Goal: Task Accomplishment & Management: Use online tool/utility

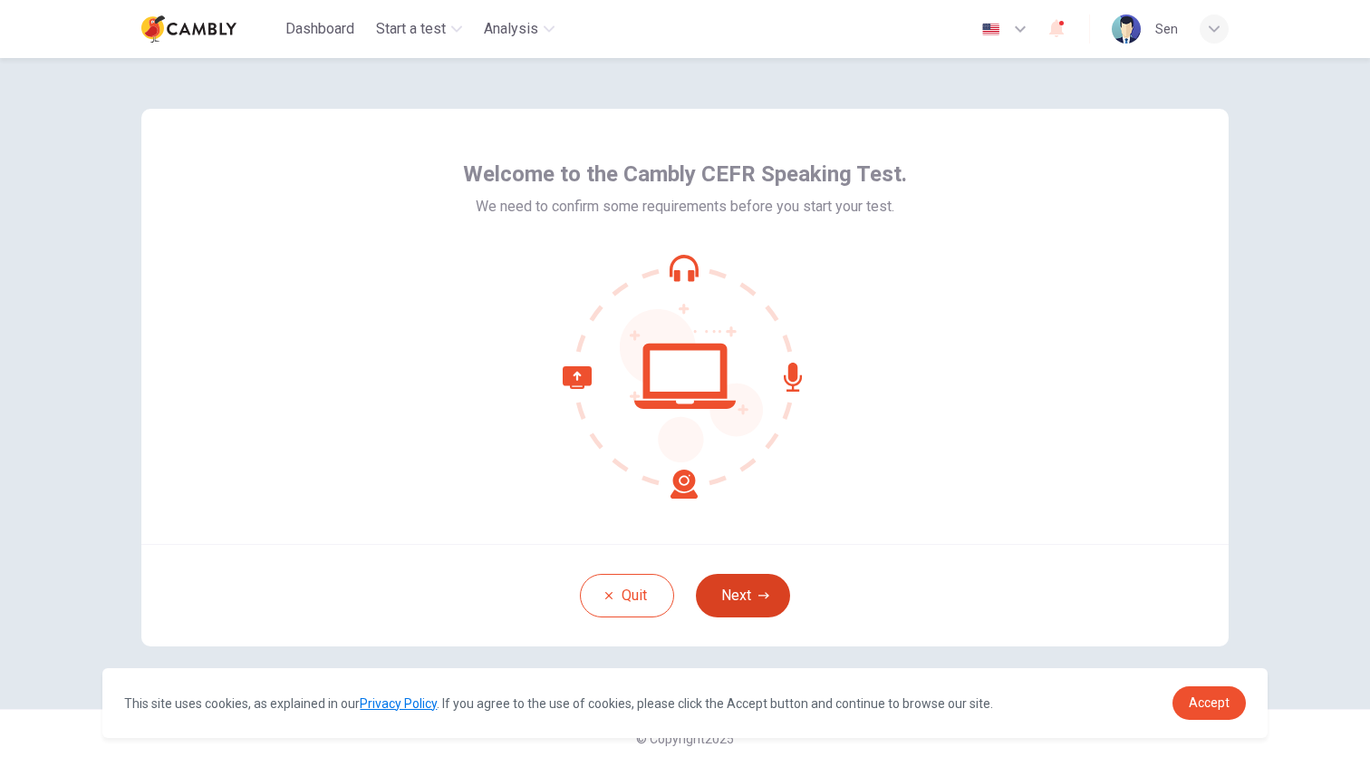
click at [753, 592] on button "Next" at bounding box center [743, 595] width 94 height 43
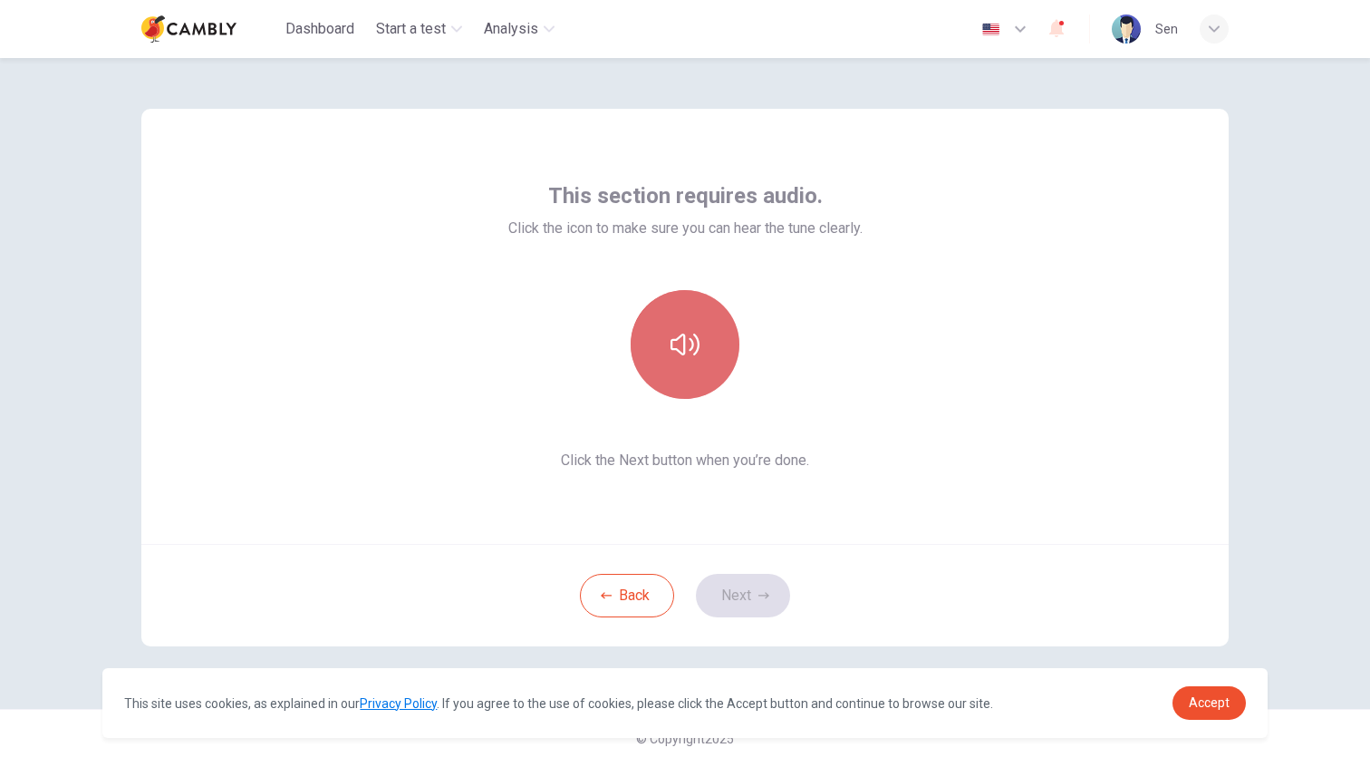
click at [692, 362] on button "button" at bounding box center [685, 344] width 109 height 109
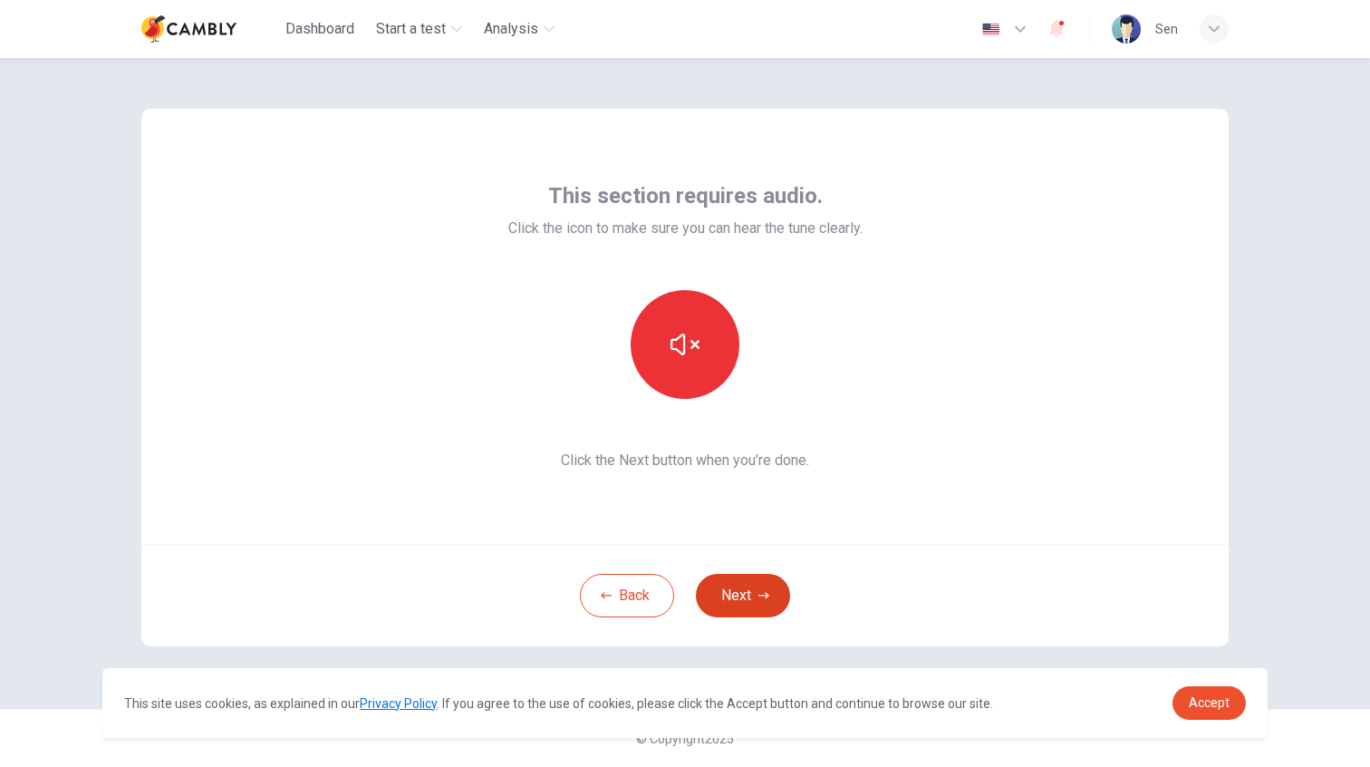
click at [756, 586] on button "Next" at bounding box center [743, 595] width 94 height 43
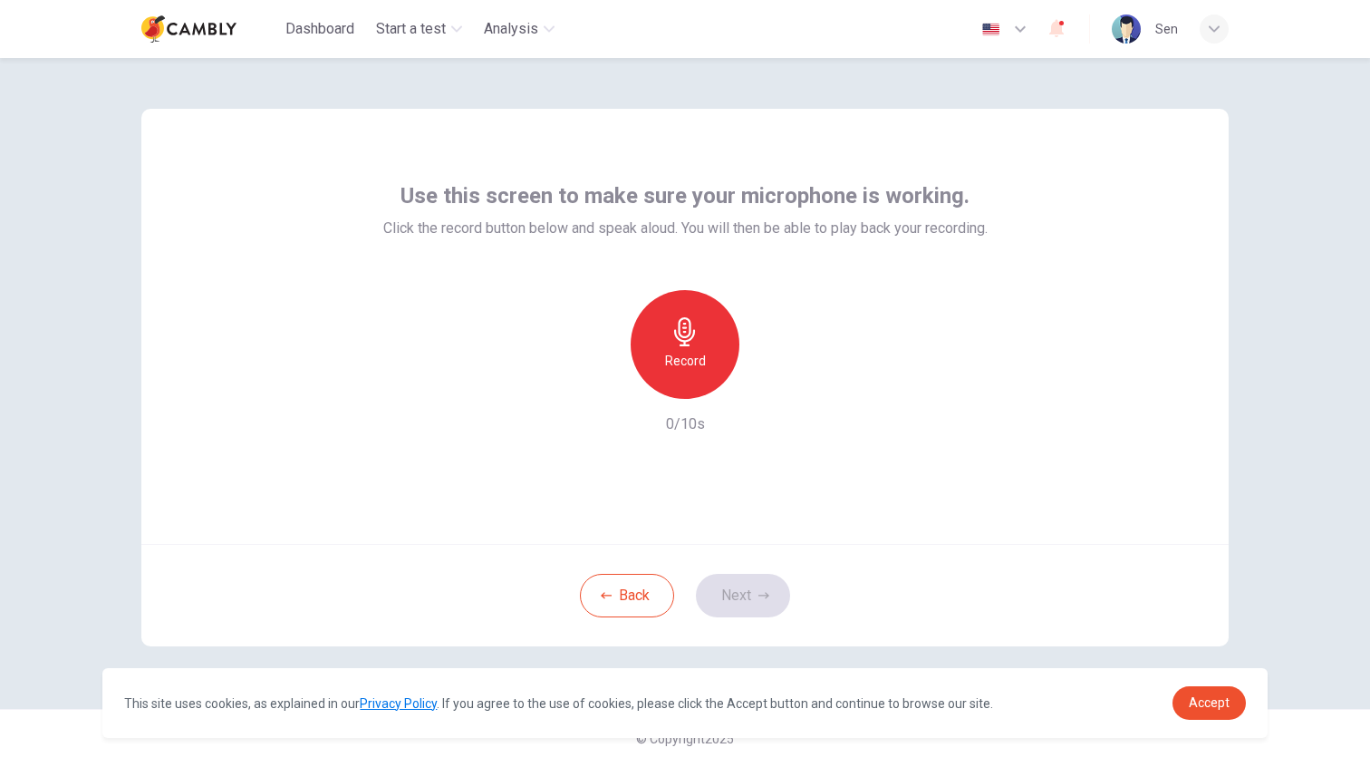
click at [680, 488] on div "Use this screen to make sure your microphone is working. Click the record butto…" at bounding box center [684, 326] width 1087 height 435
click at [779, 423] on div "Record 0/10s" at bounding box center [685, 362] width 604 height 145
click at [694, 356] on h6 "Record" at bounding box center [685, 361] width 41 height 22
click at [700, 366] on div "Stop" at bounding box center [685, 344] width 109 height 109
click at [764, 375] on icon "button" at bounding box center [768, 384] width 18 height 18
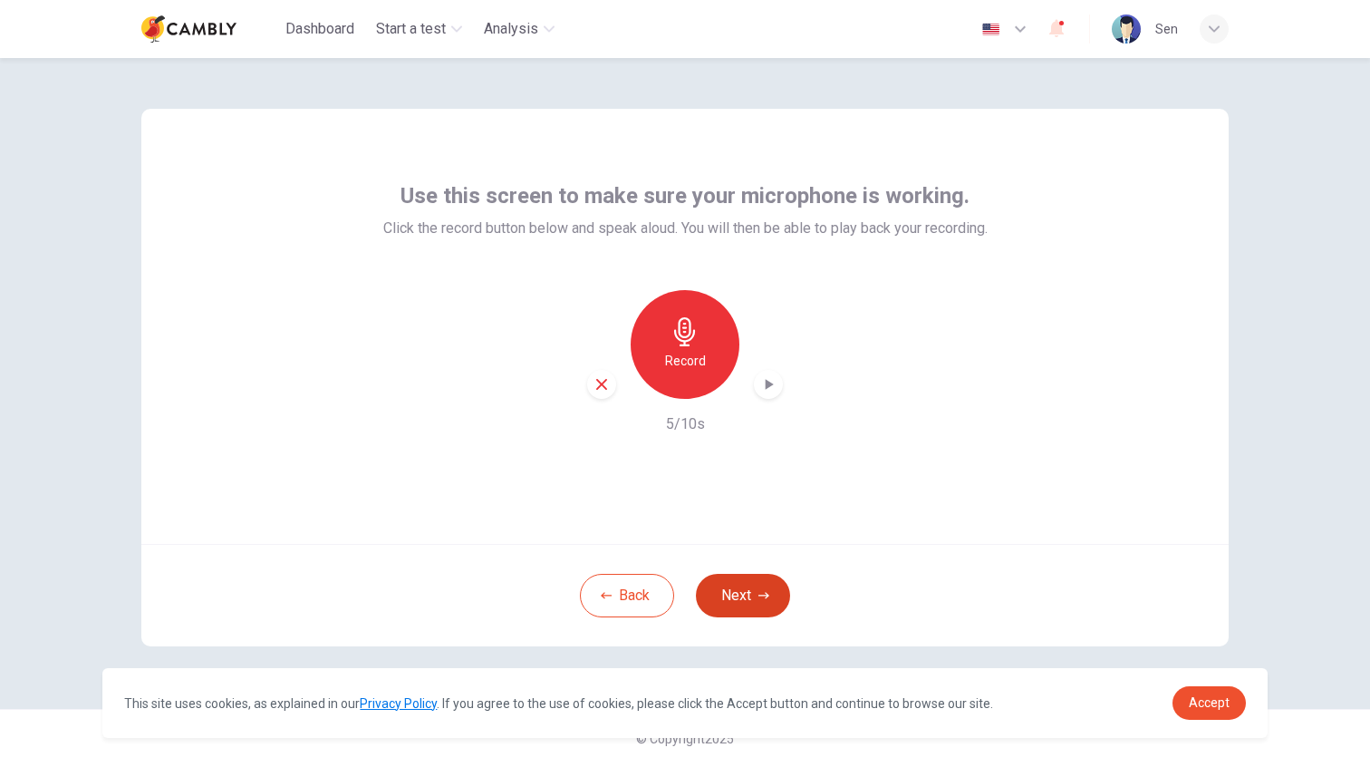
click at [741, 597] on button "Next" at bounding box center [743, 595] width 94 height 43
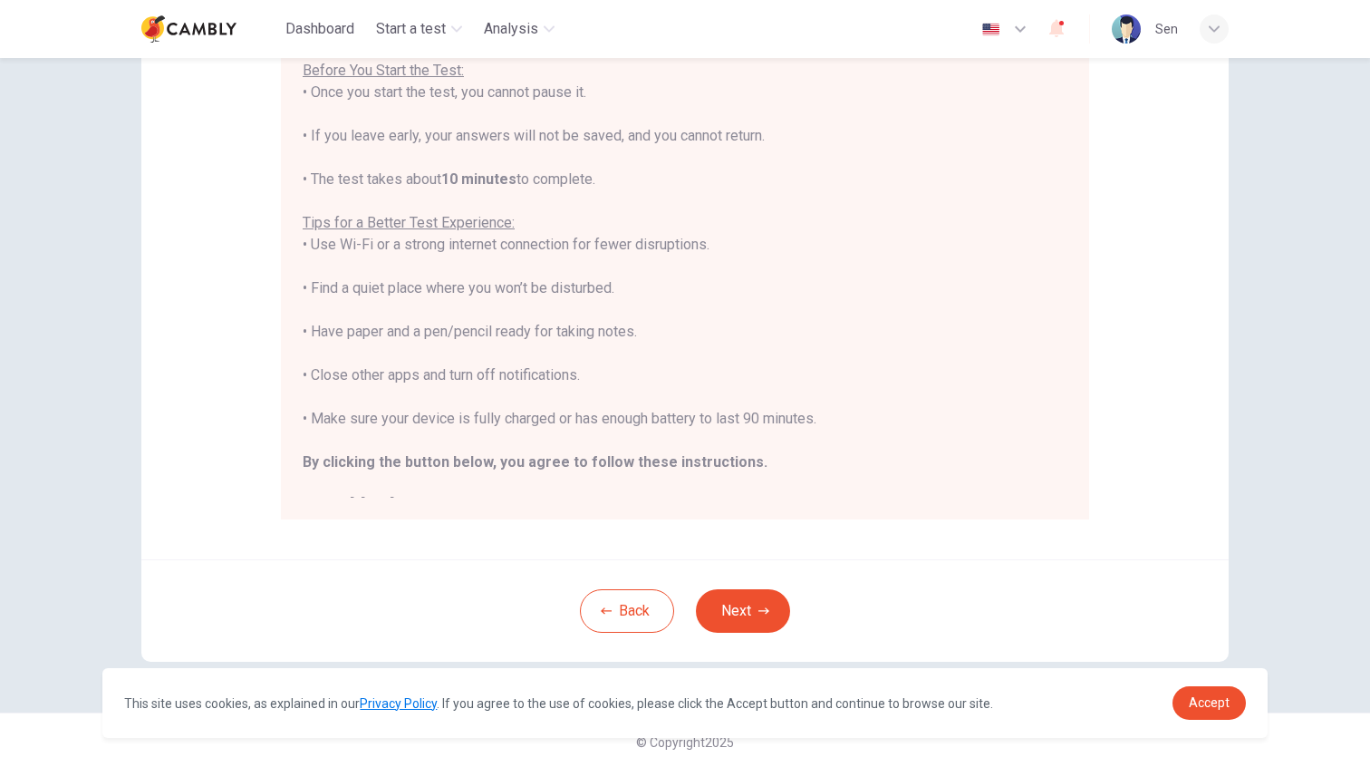
scroll to position [21, 0]
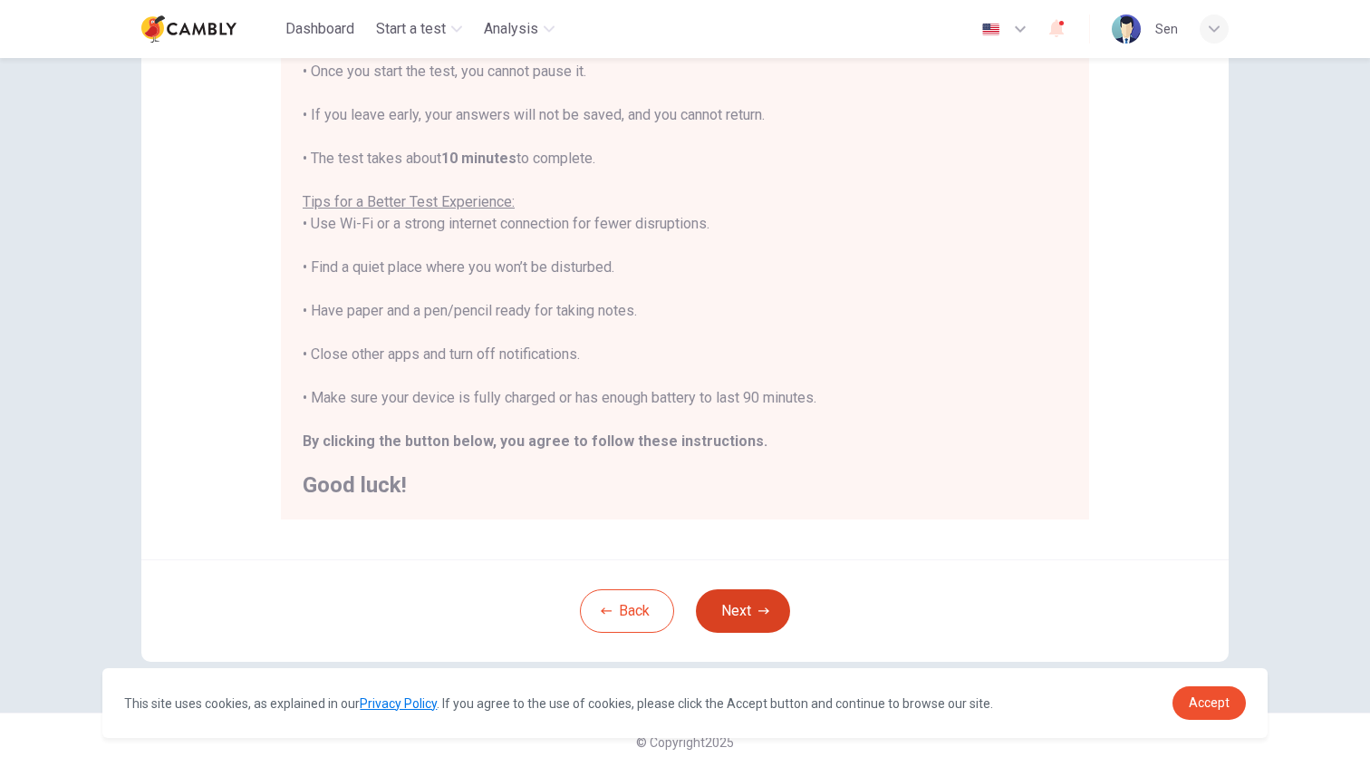
click at [730, 602] on button "Next" at bounding box center [743, 610] width 94 height 43
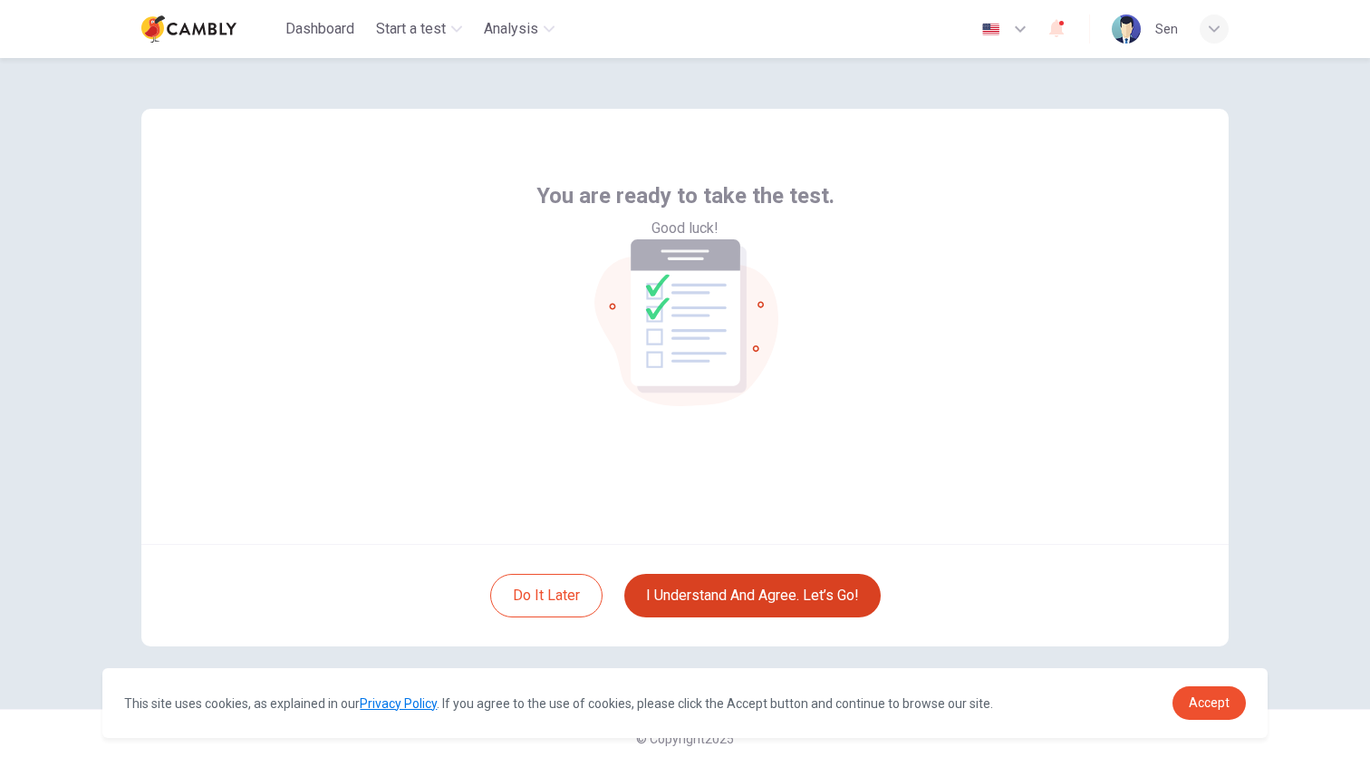
scroll to position [0, 0]
click at [736, 601] on button "I understand and agree. Let’s go!" at bounding box center [752, 595] width 256 height 43
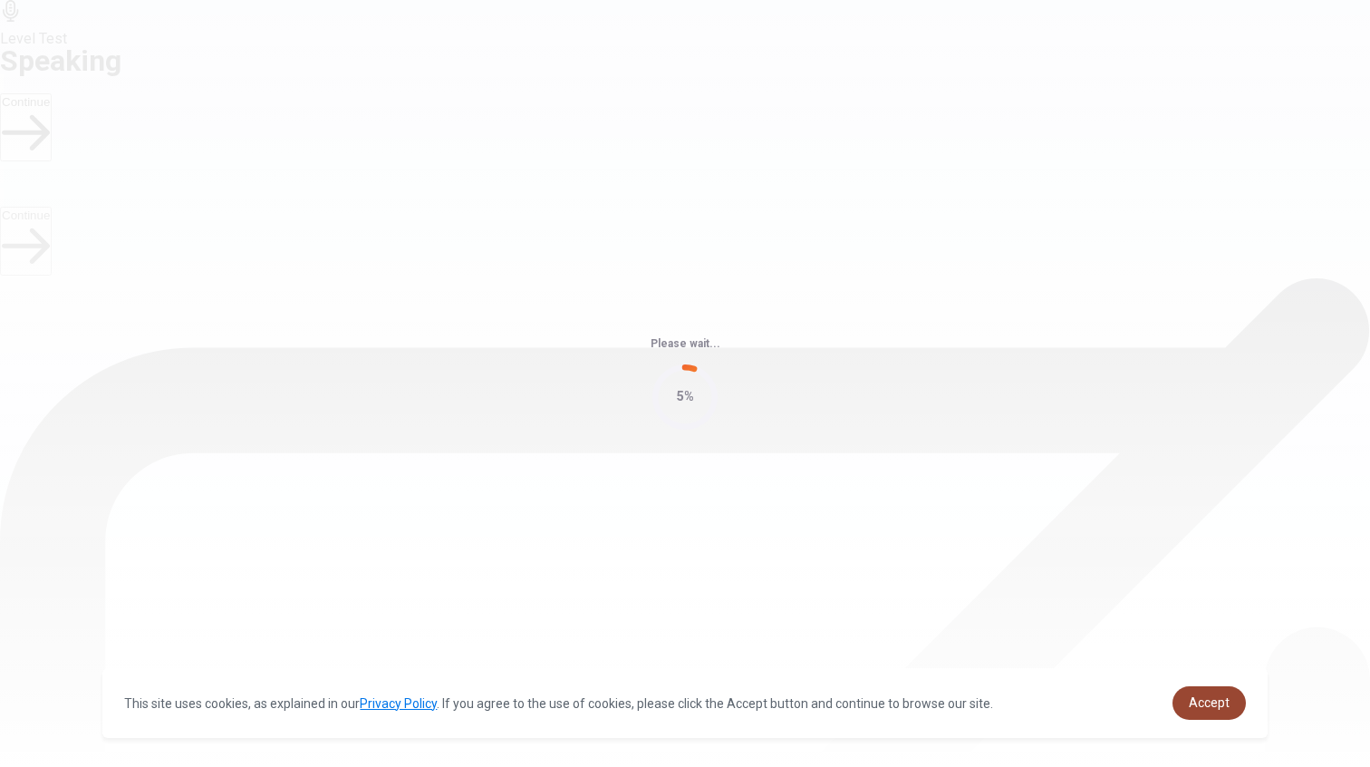
click at [1195, 691] on link "Accept" at bounding box center [1208, 703] width 73 height 34
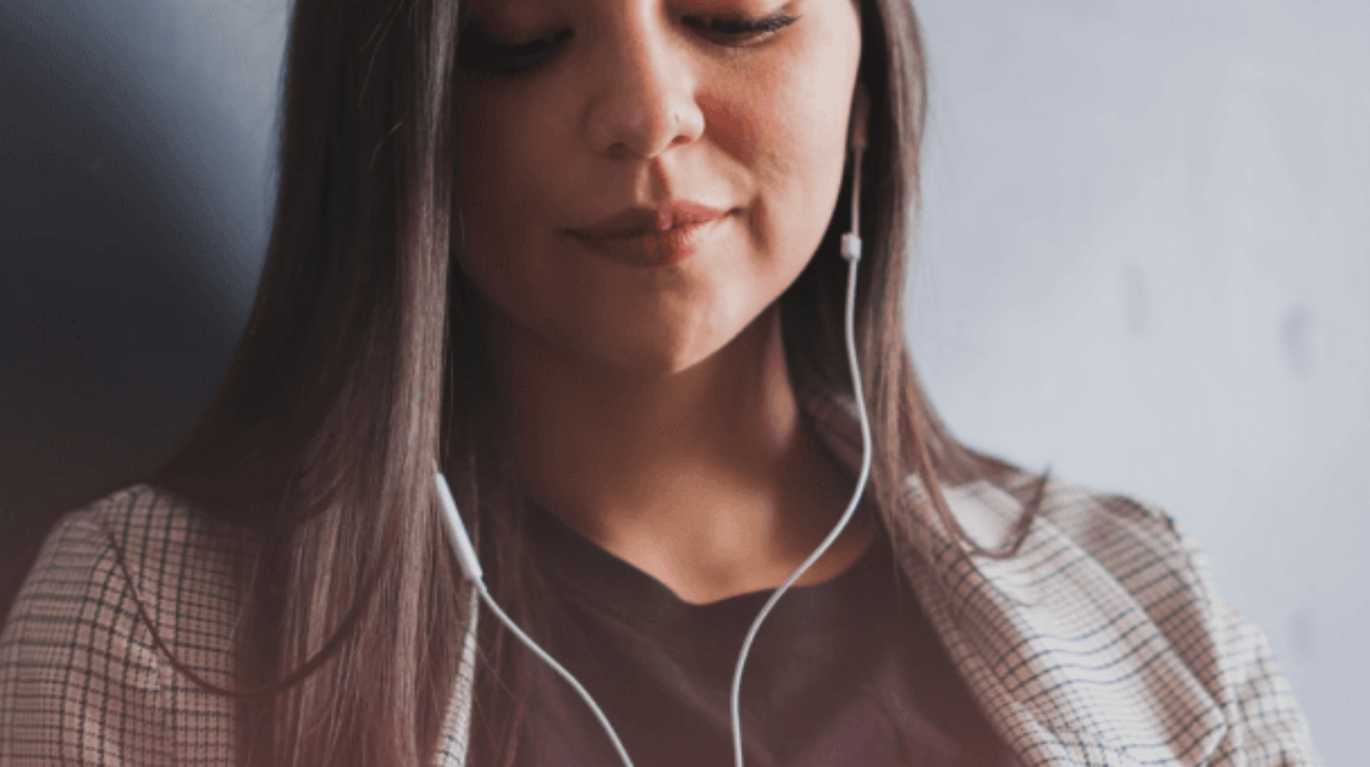
scroll to position [212, 0]
click at [2, 87] on icon "button" at bounding box center [2, 87] width 0 height 0
click at [18, 22] on icon at bounding box center [10, 11] width 15 height 22
click at [2, 87] on icon "button" at bounding box center [2, 87] width 0 height 0
click at [52, 93] on button "Continue" at bounding box center [26, 127] width 52 height 68
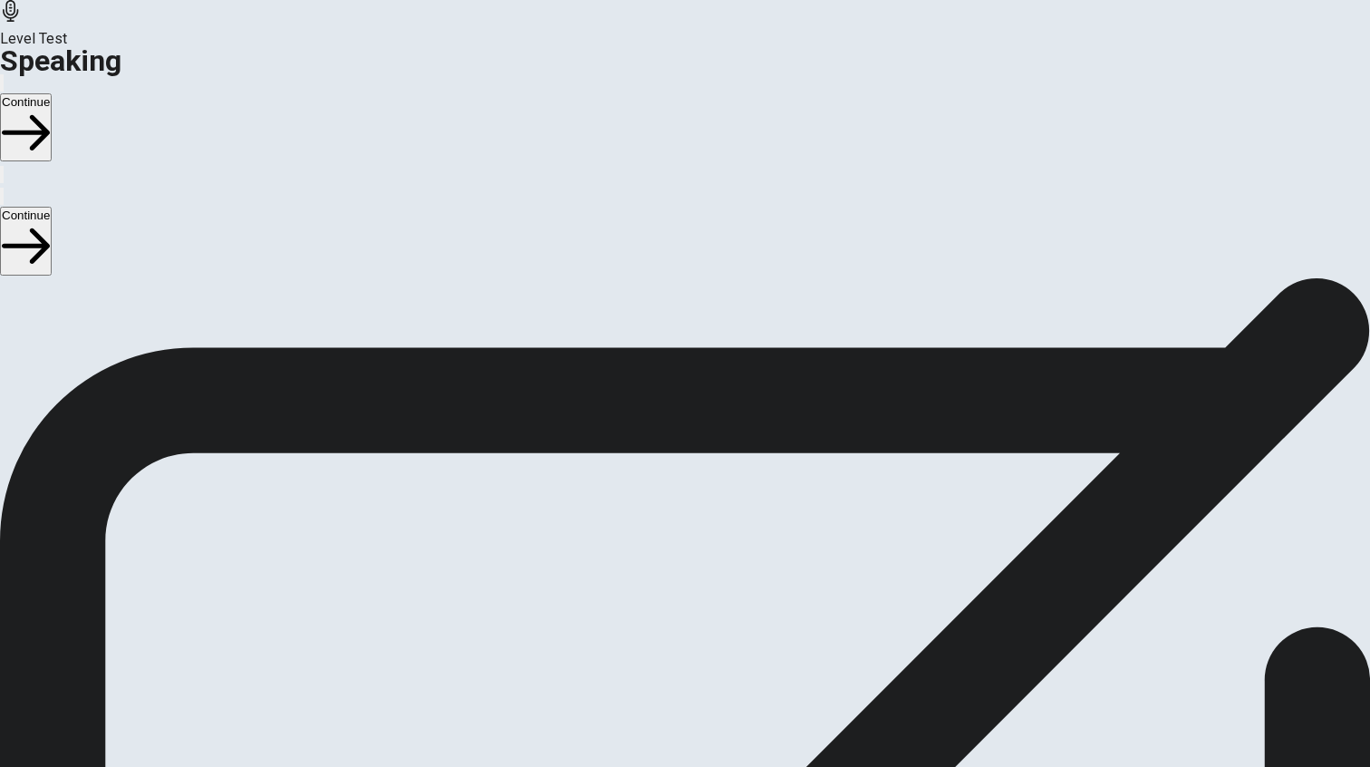
click at [718, 564] on span "Stop Recording" at bounding box center [685, 583] width 64 height 39
click at [682, 441] on icon "Play Audio" at bounding box center [673, 452] width 17 height 22
click at [52, 93] on button "Continue" at bounding box center [26, 127] width 52 height 68
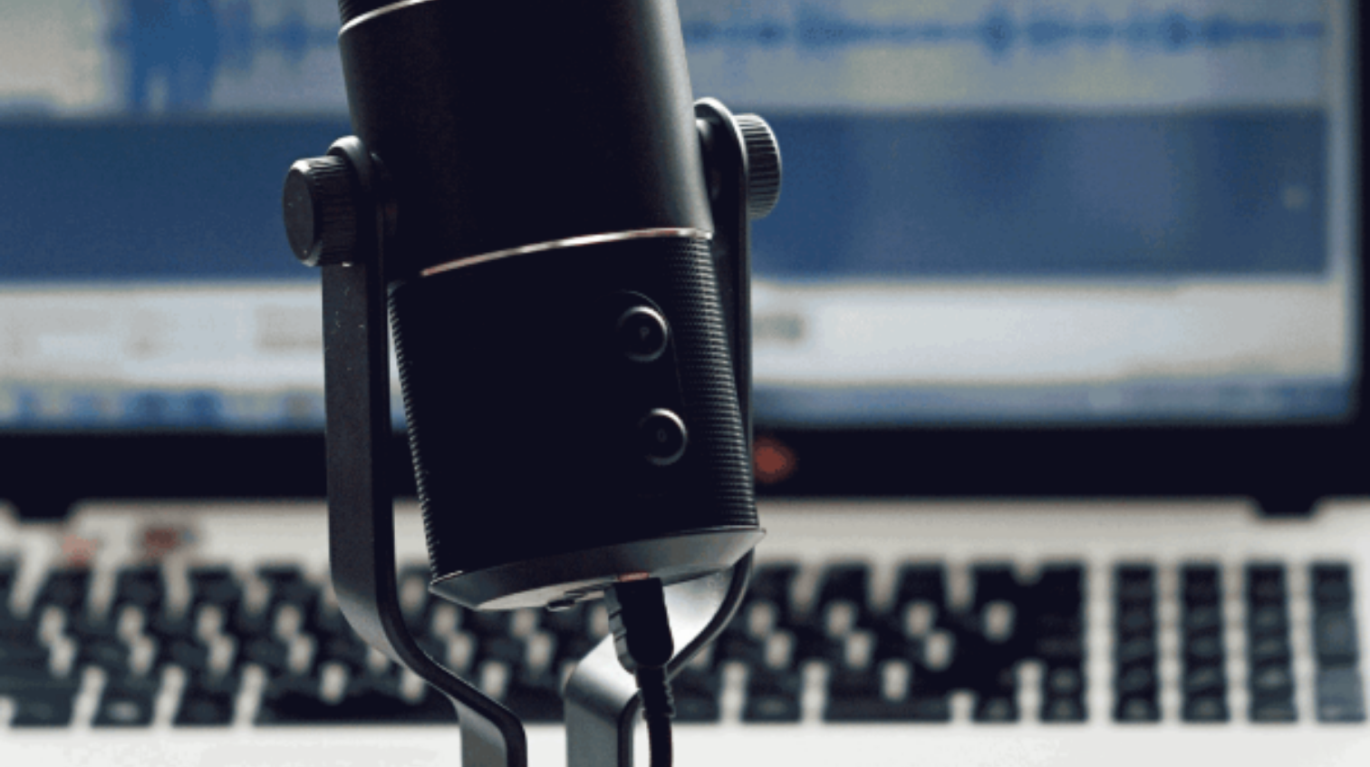
click at [52, 93] on button "Continue" at bounding box center [26, 127] width 52 height 68
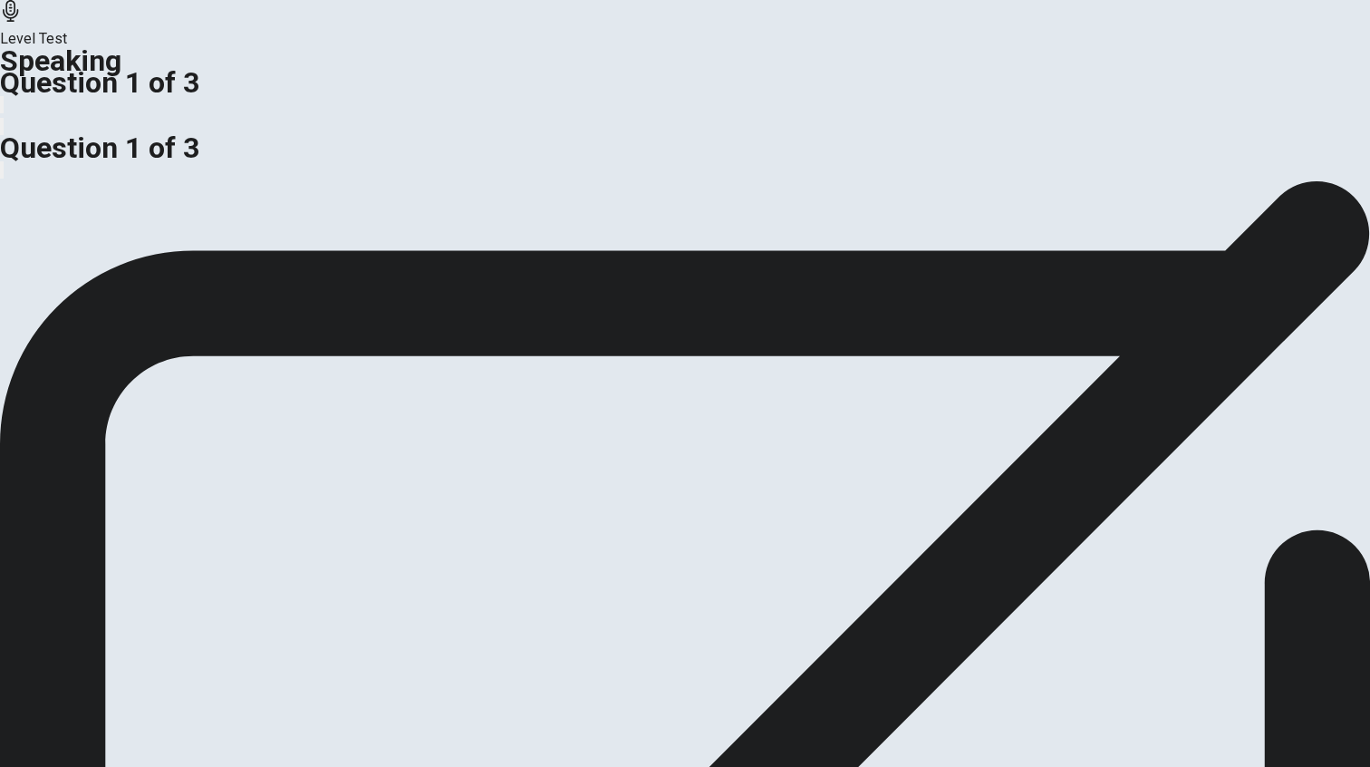
click at [936, 185] on div "00:00:45" at bounding box center [685, 711] width 1370 height 1398
click at [4, 96] on button "button" at bounding box center [2, 104] width 4 height 17
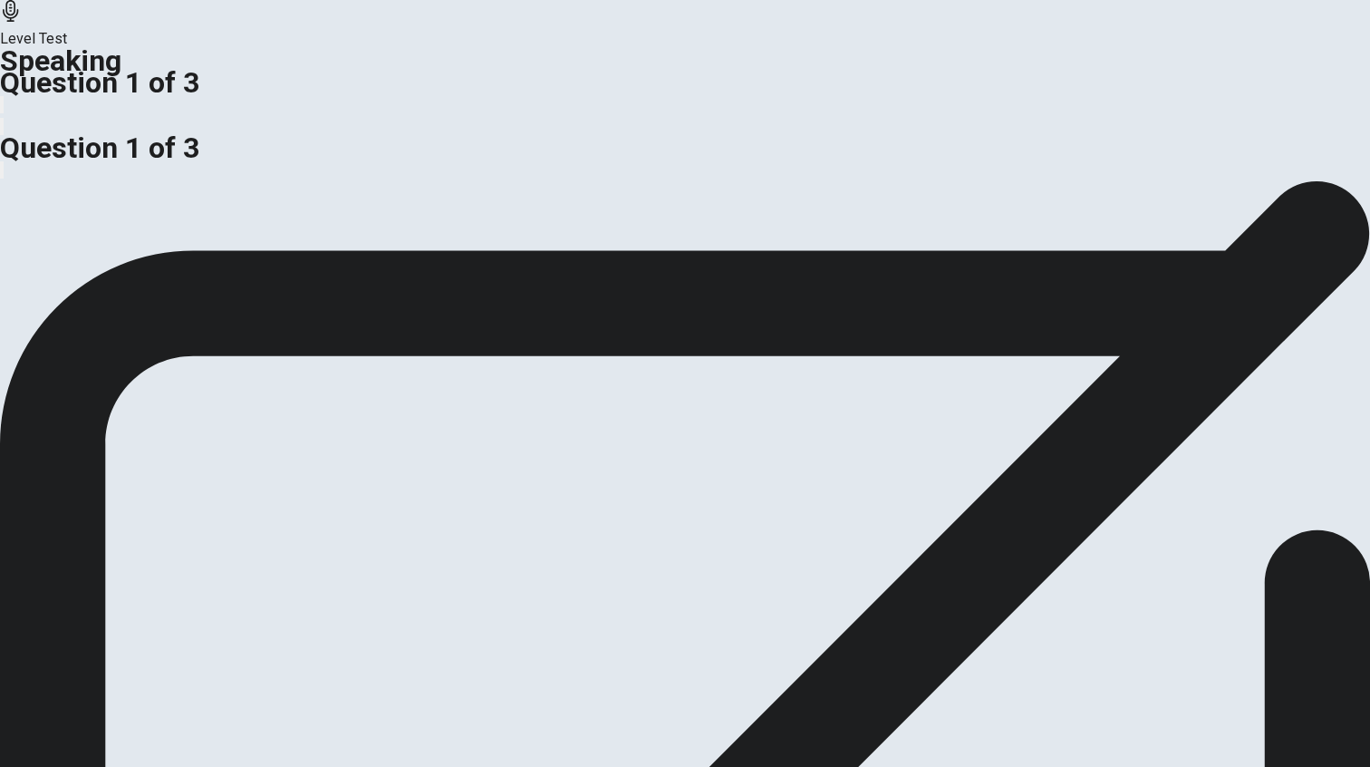
click at [22, 22] on icon at bounding box center [11, 11] width 22 height 22
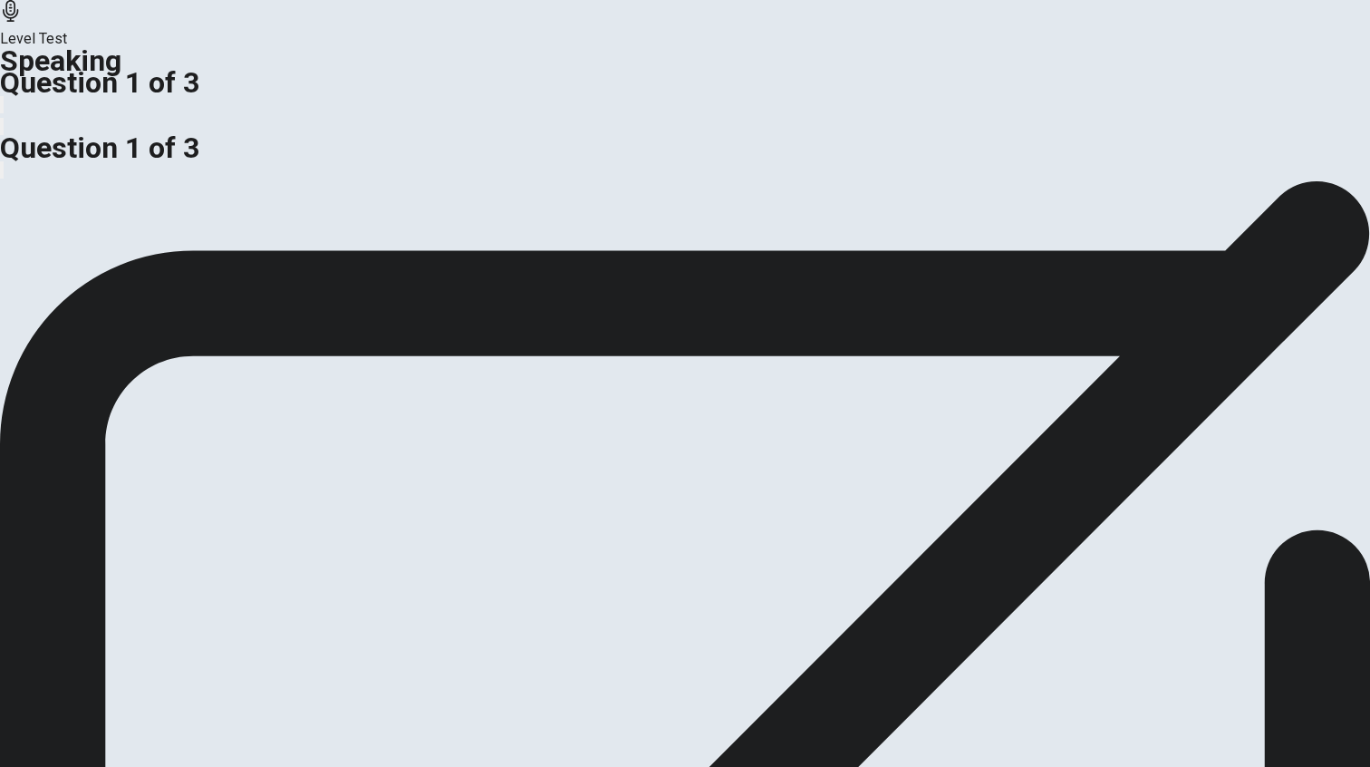
click at [924, 176] on icon at bounding box center [685, 697] width 1370 height 1370
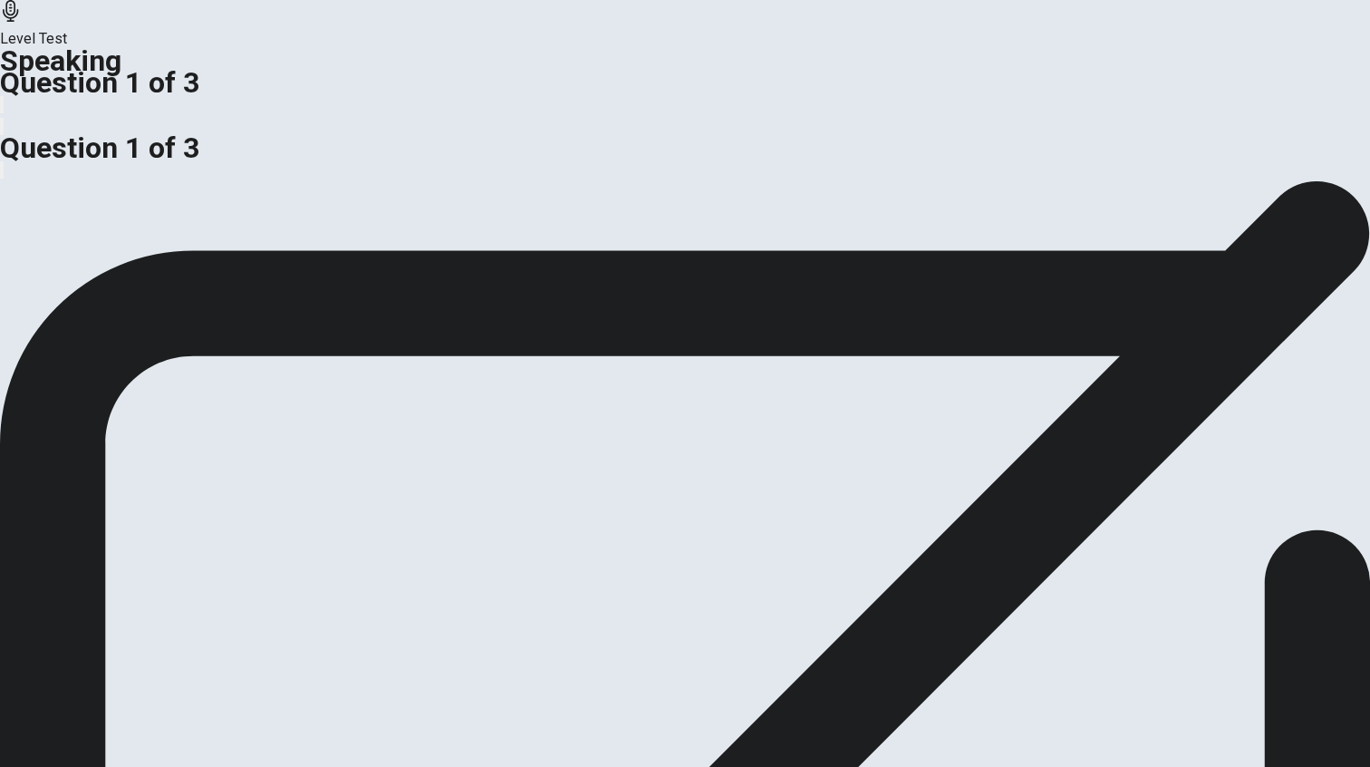
drag, startPoint x: 1268, startPoint y: 724, endPoint x: 1085, endPoint y: 713, distance: 182.4
drag, startPoint x: 1064, startPoint y: 700, endPoint x: 1242, endPoint y: 732, distance: 181.5
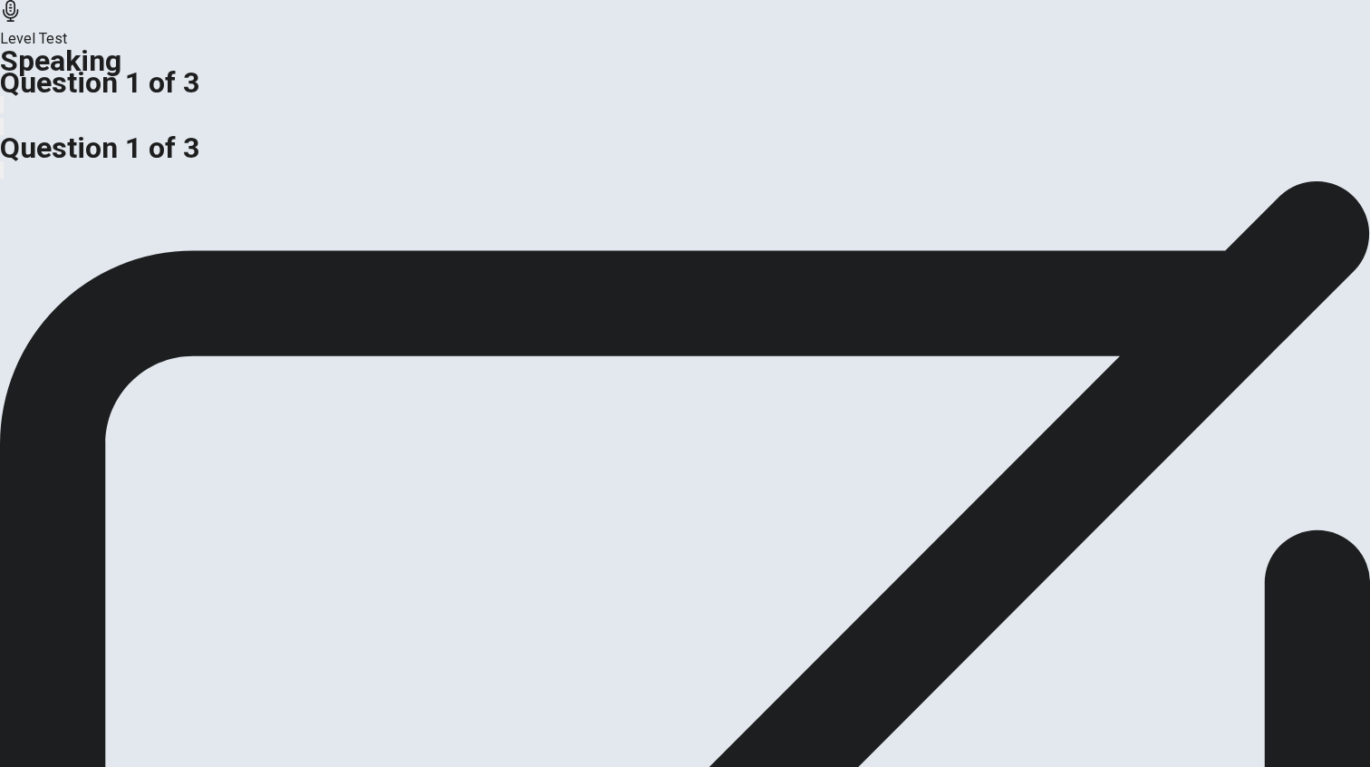
click at [1077, 180] on div "Should companies invest heavily in employee training or focus more on on-the-jo…" at bounding box center [685, 180] width 1370 height 0
drag, startPoint x: 1065, startPoint y: 719, endPoint x: 1235, endPoint y: 722, distance: 170.4
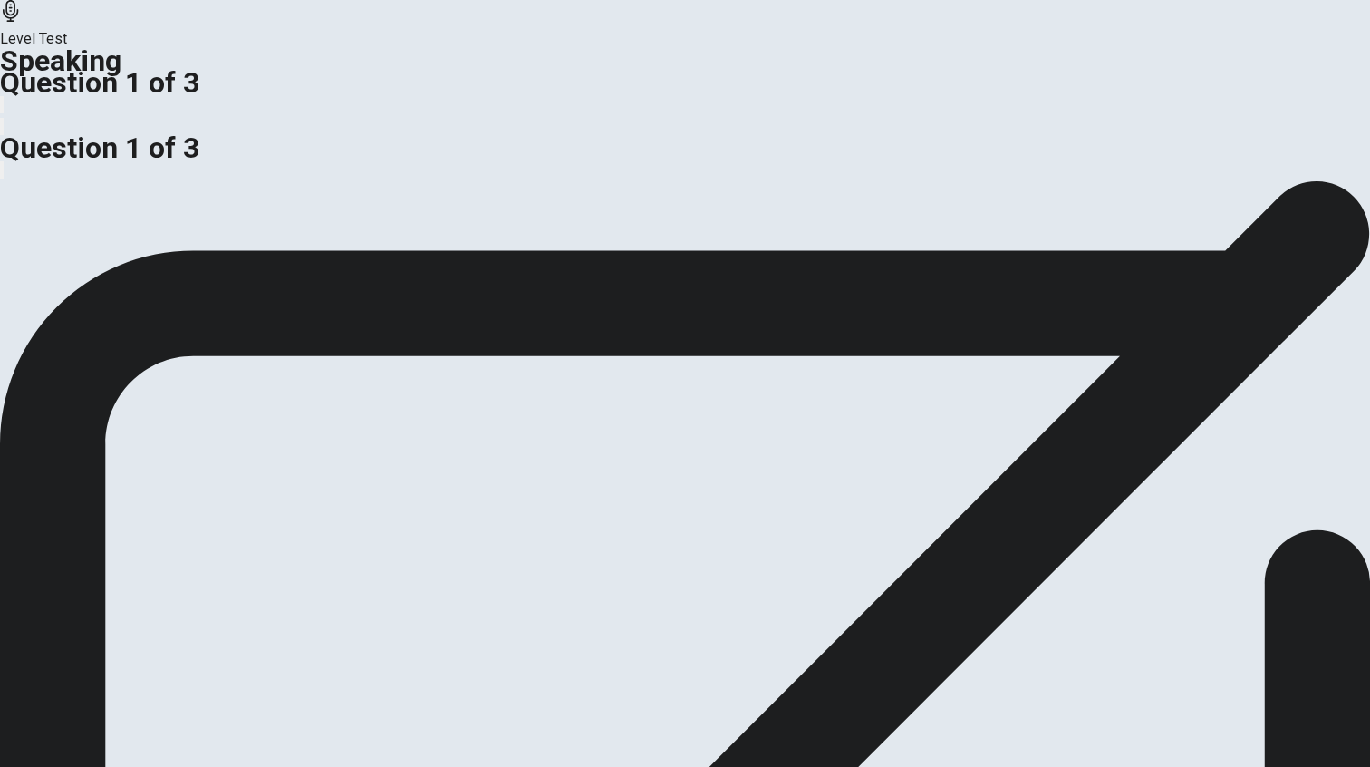
drag, startPoint x: 1269, startPoint y: 727, endPoint x: 1057, endPoint y: 690, distance: 215.3
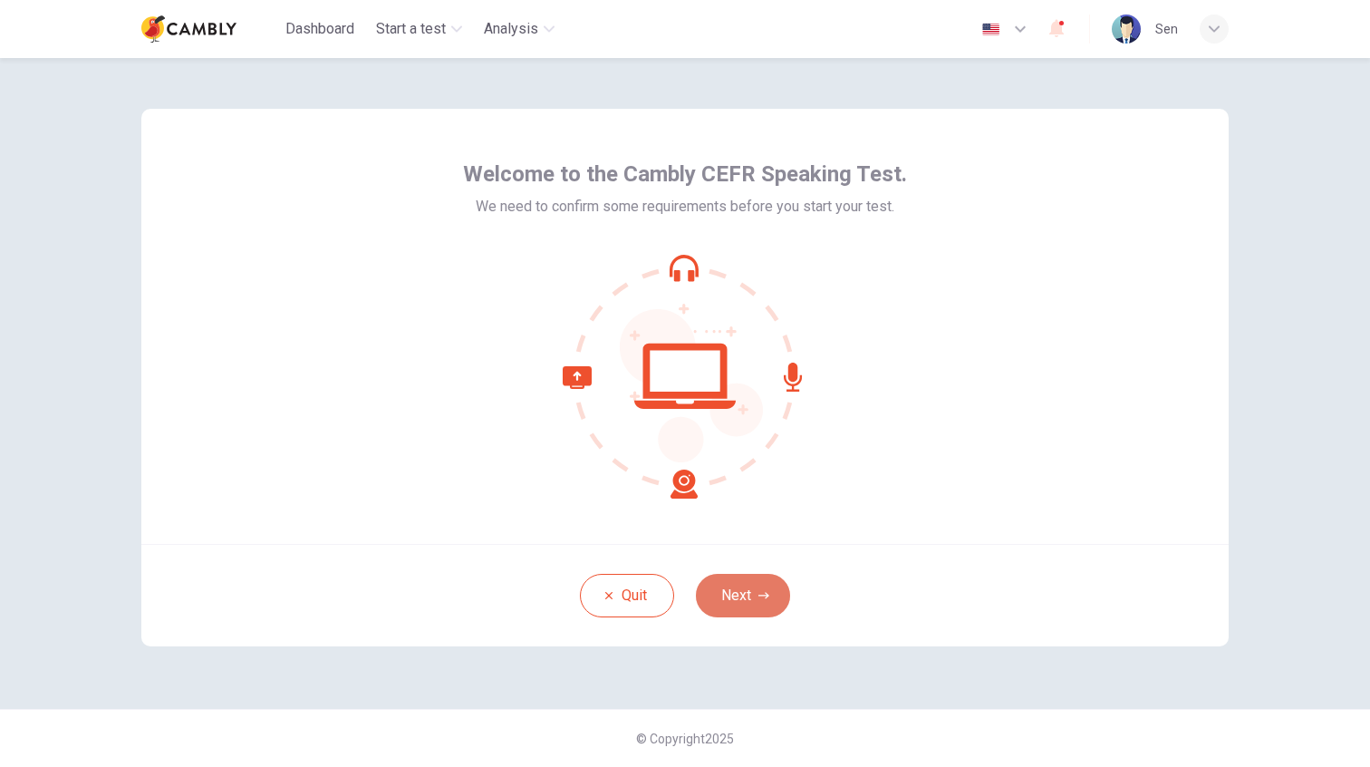
click at [738, 595] on button "Next" at bounding box center [743, 595] width 94 height 43
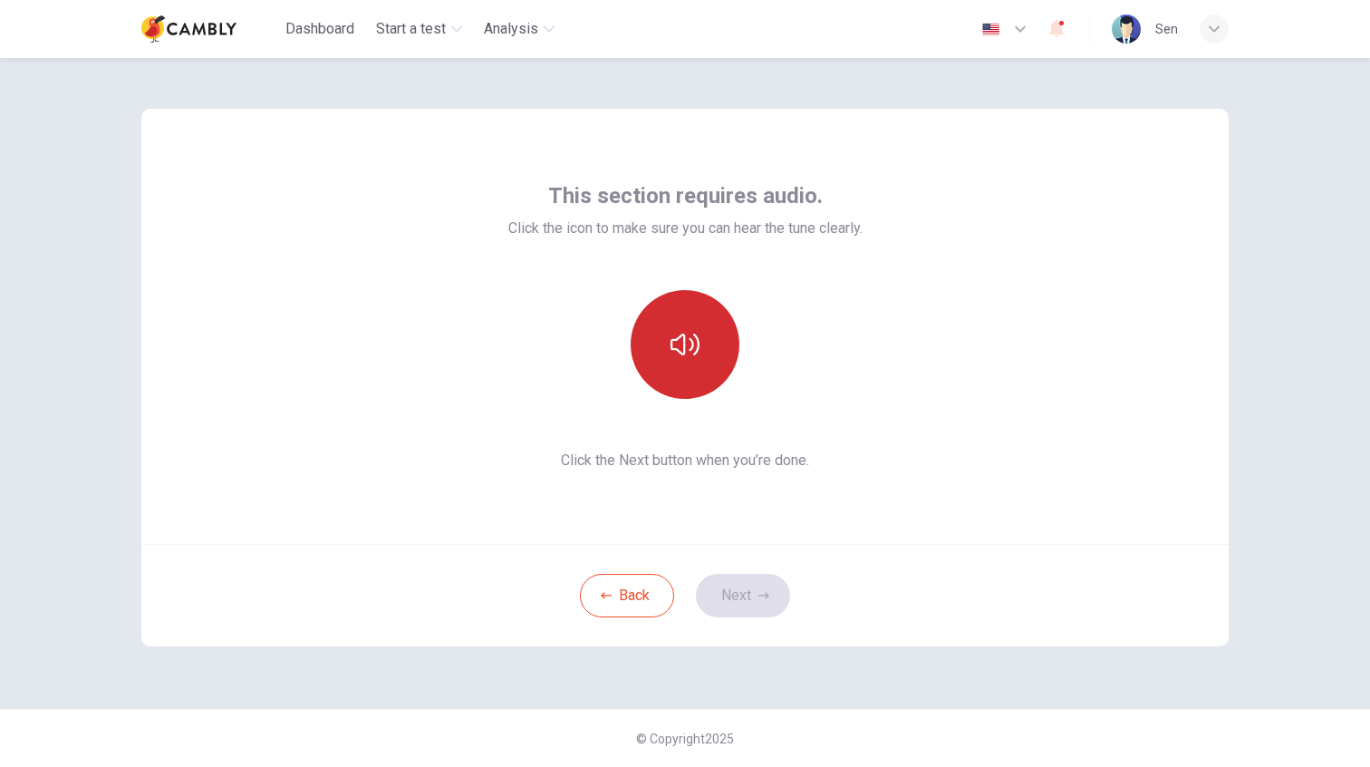
click at [691, 374] on button "button" at bounding box center [685, 344] width 109 height 109
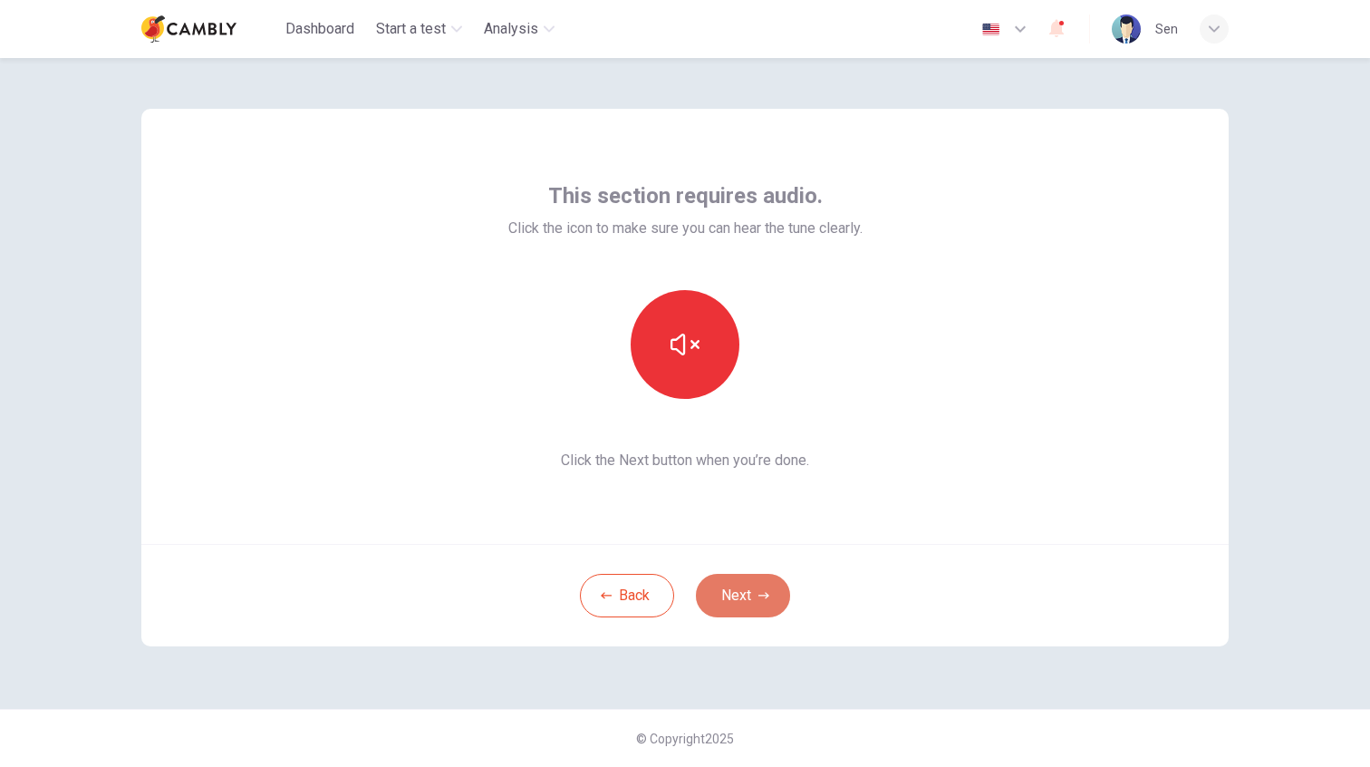
click at [749, 586] on button "Next" at bounding box center [743, 595] width 94 height 43
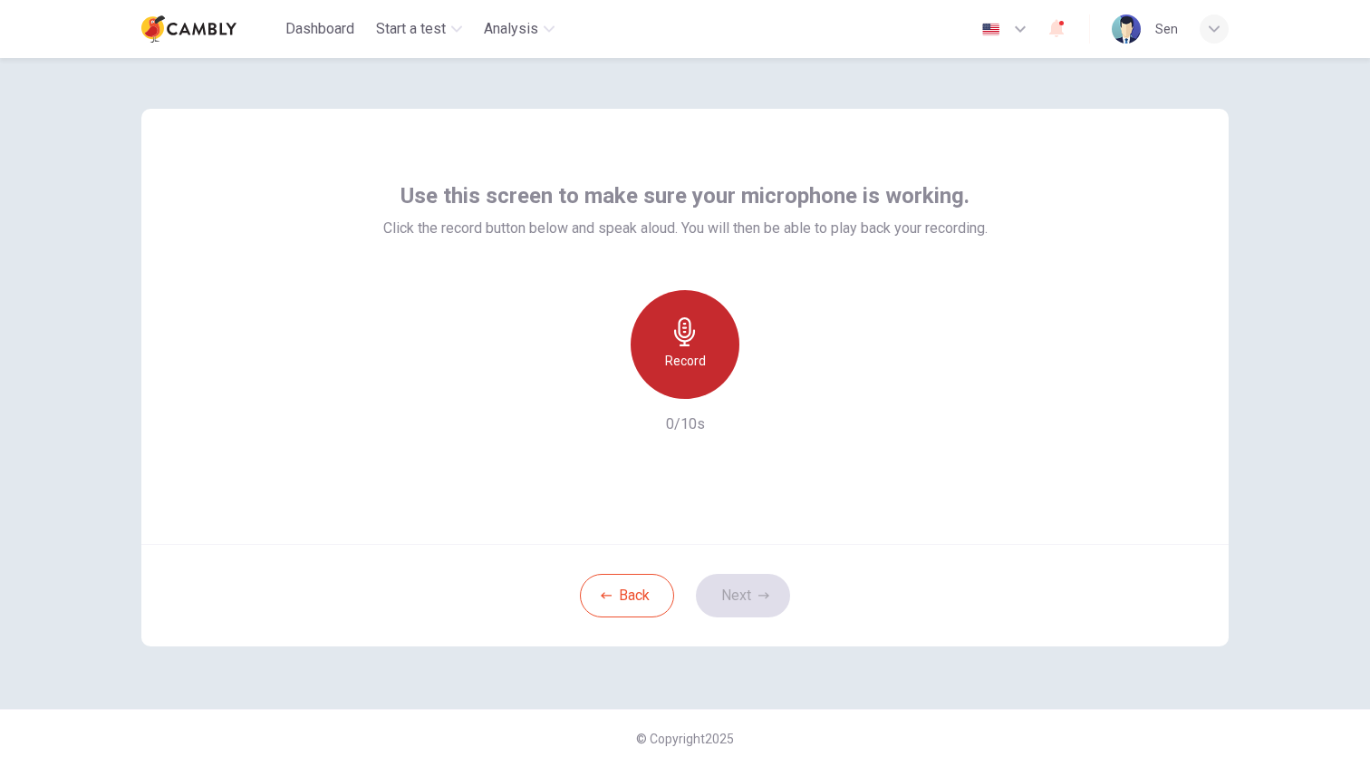
click at [695, 393] on div "Record" at bounding box center [685, 344] width 109 height 109
click at [681, 345] on icon "button" at bounding box center [684, 331] width 21 height 29
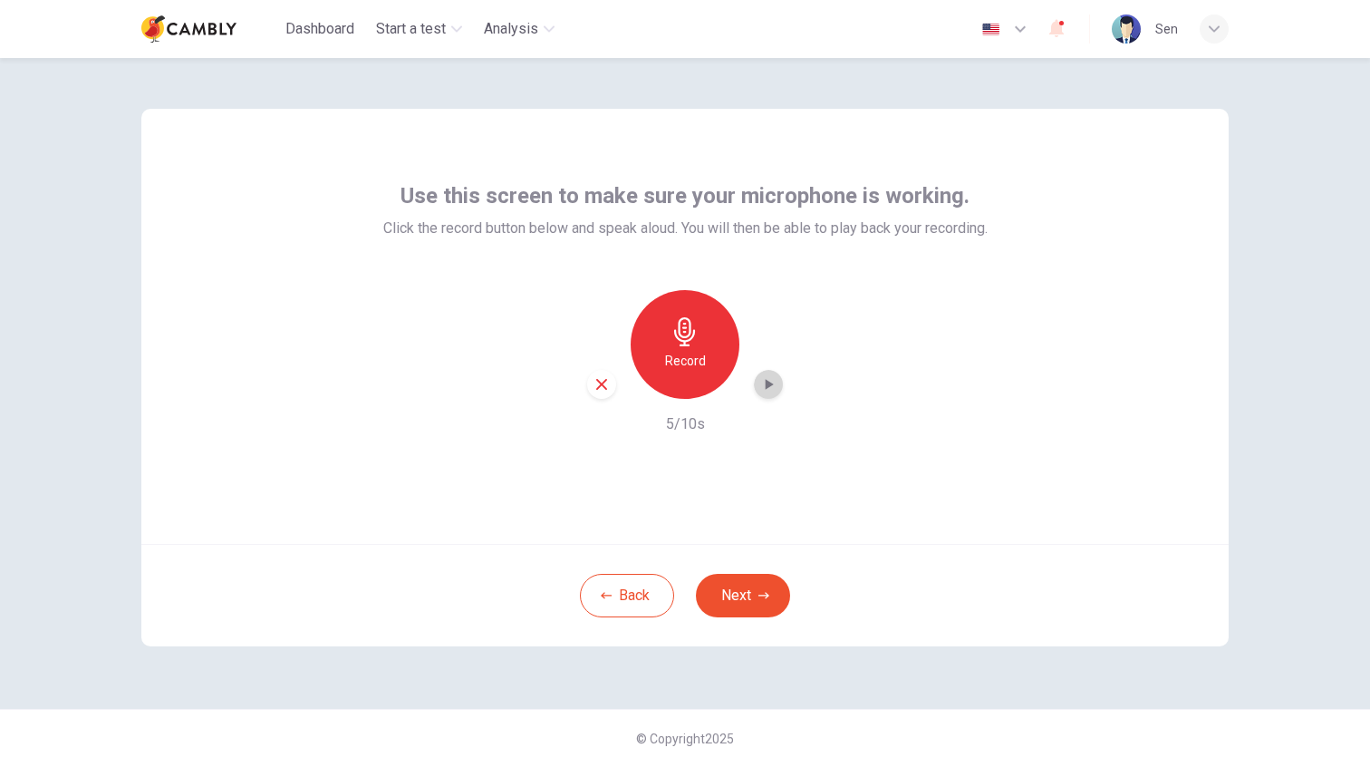
click at [768, 387] on icon "button" at bounding box center [768, 384] width 18 height 18
click at [1054, 35] on icon "button" at bounding box center [1057, 28] width 22 height 22
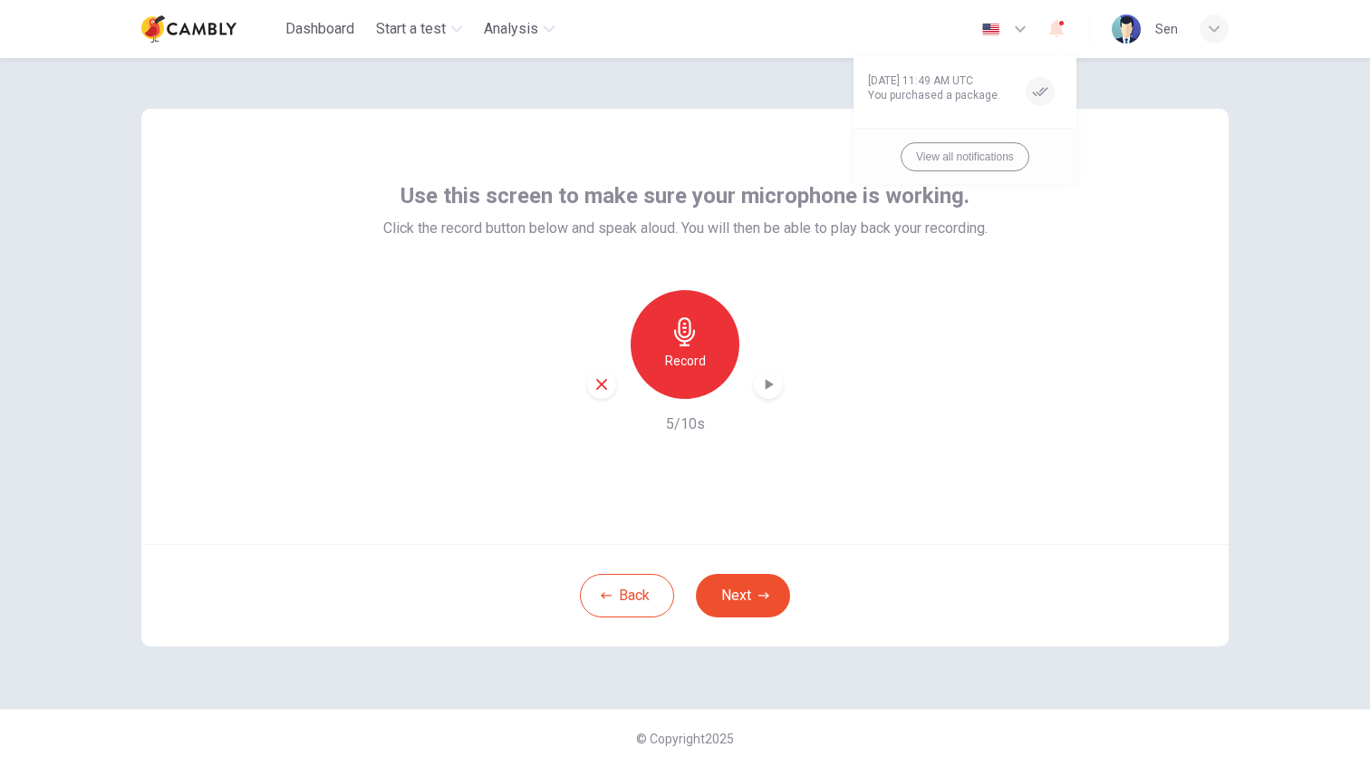
click at [858, 468] on div at bounding box center [685, 383] width 1370 height 767
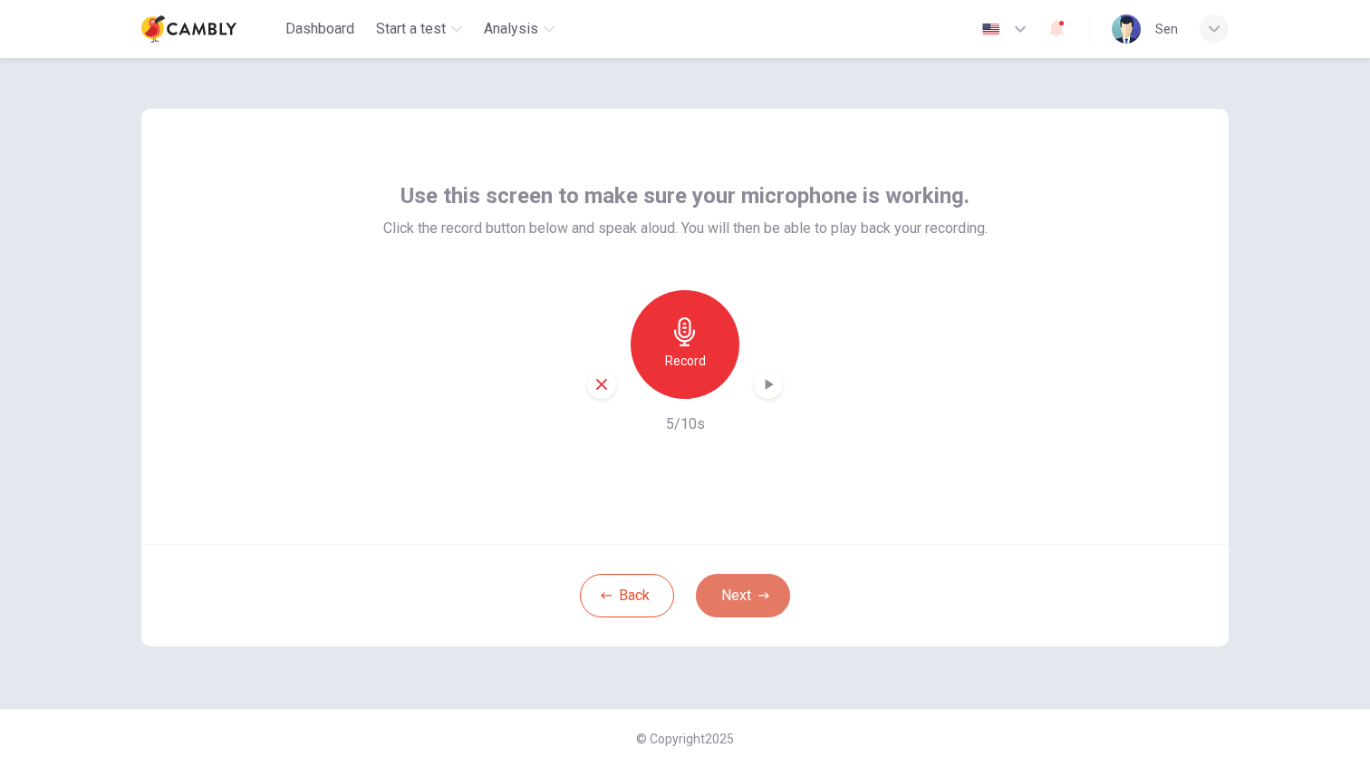
click at [773, 608] on button "Next" at bounding box center [743, 595] width 94 height 43
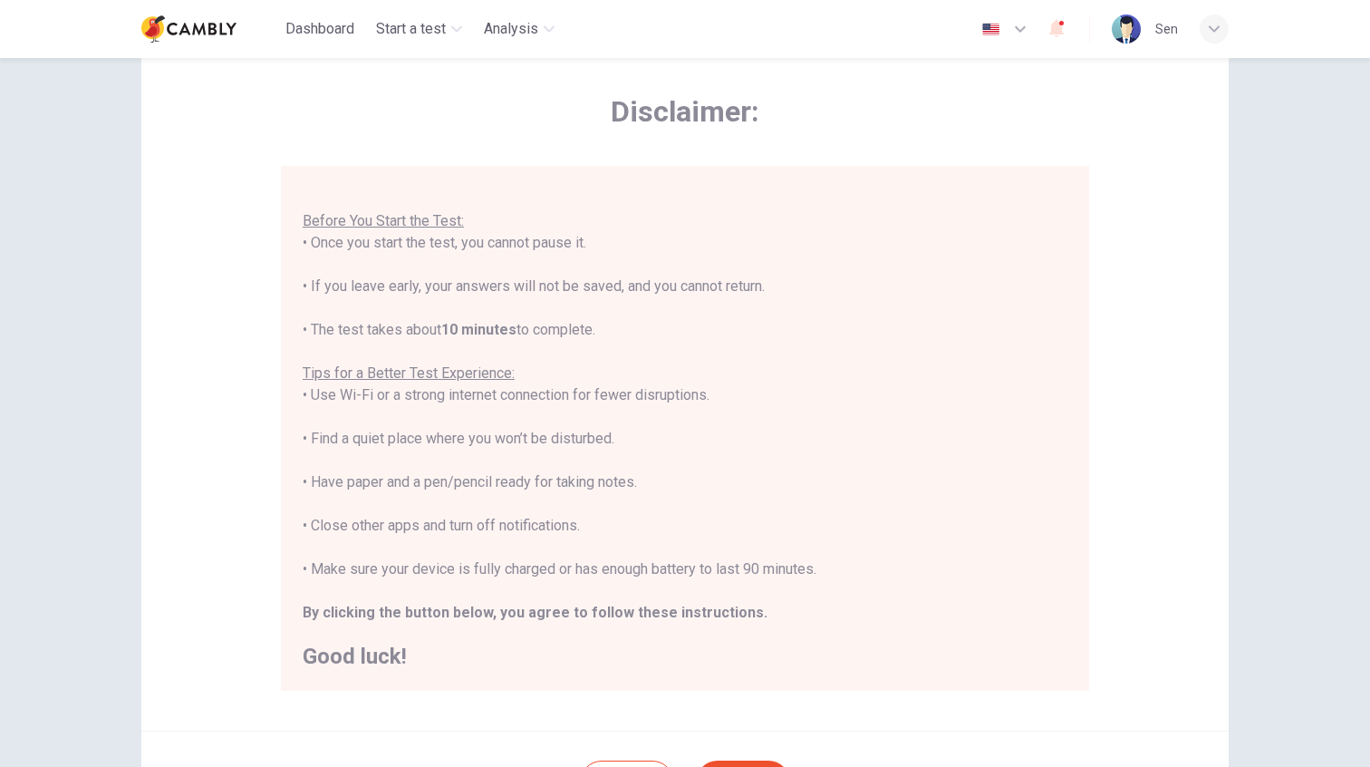
scroll to position [241, 0]
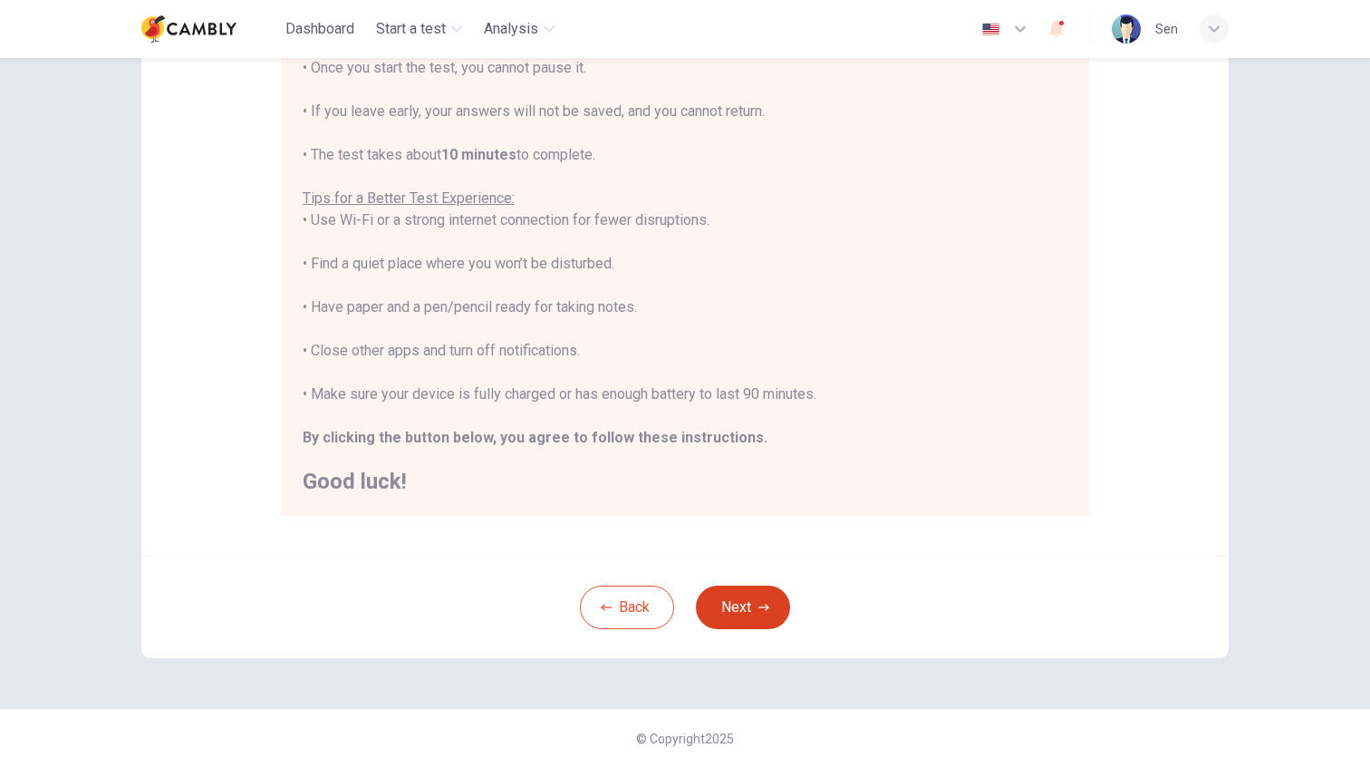
click at [747, 602] on button "Next" at bounding box center [743, 606] width 94 height 43
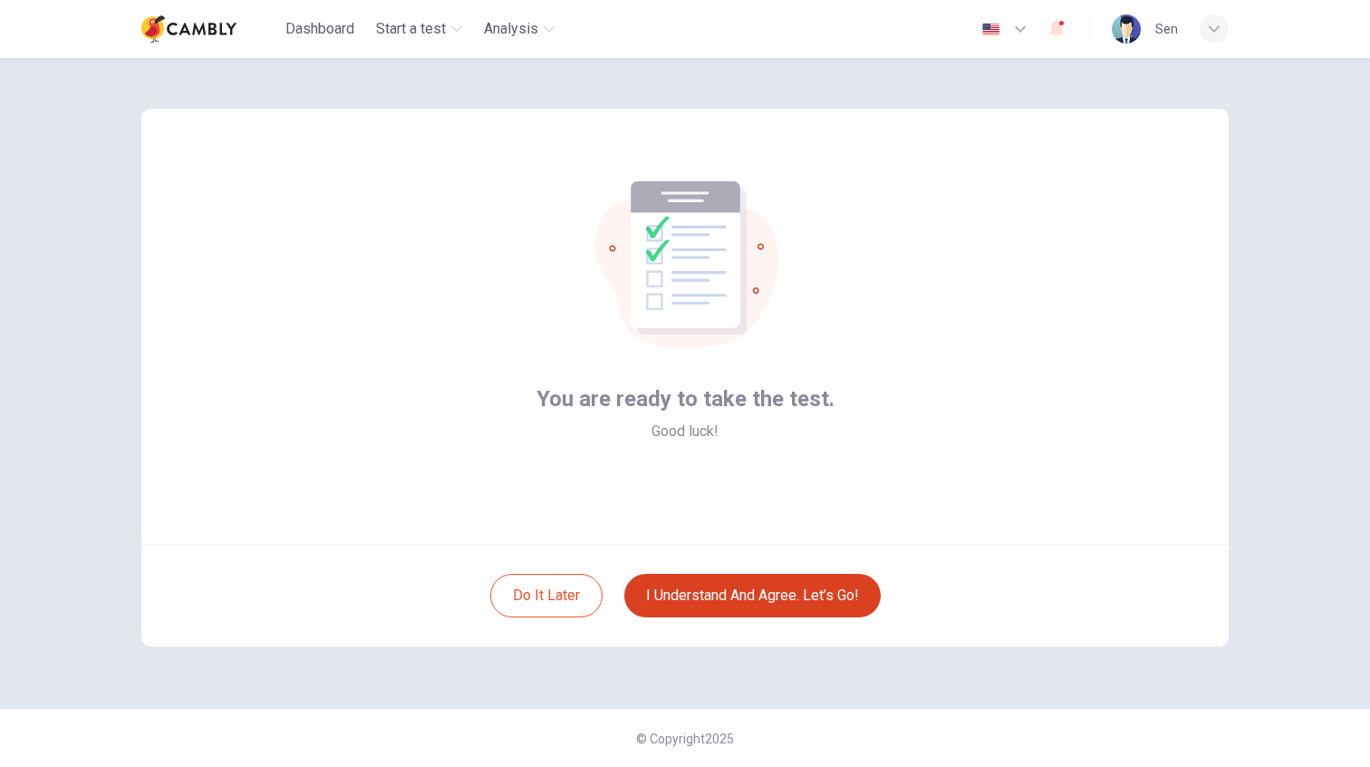
scroll to position [0, 0]
click at [748, 593] on button "I understand and agree. Let’s go!" at bounding box center [752, 595] width 256 height 43
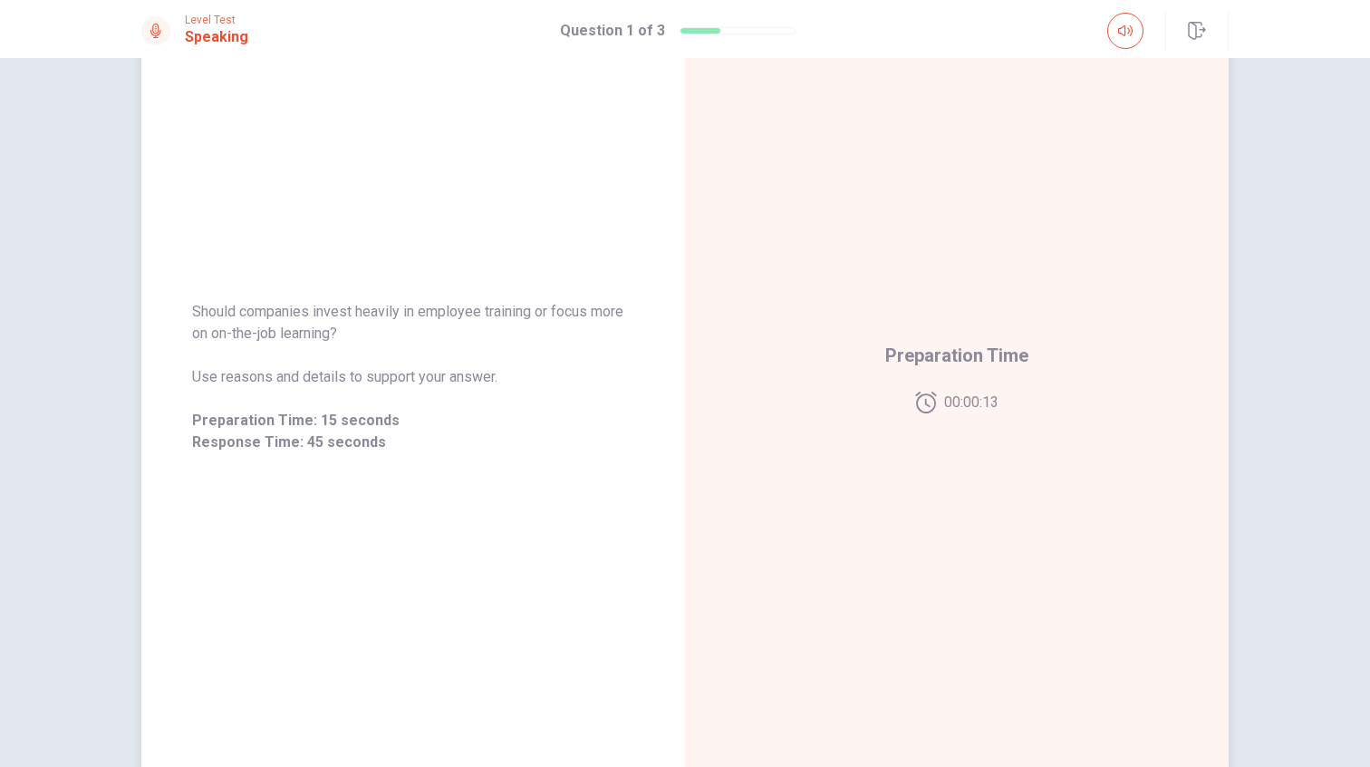
scroll to position [97, 0]
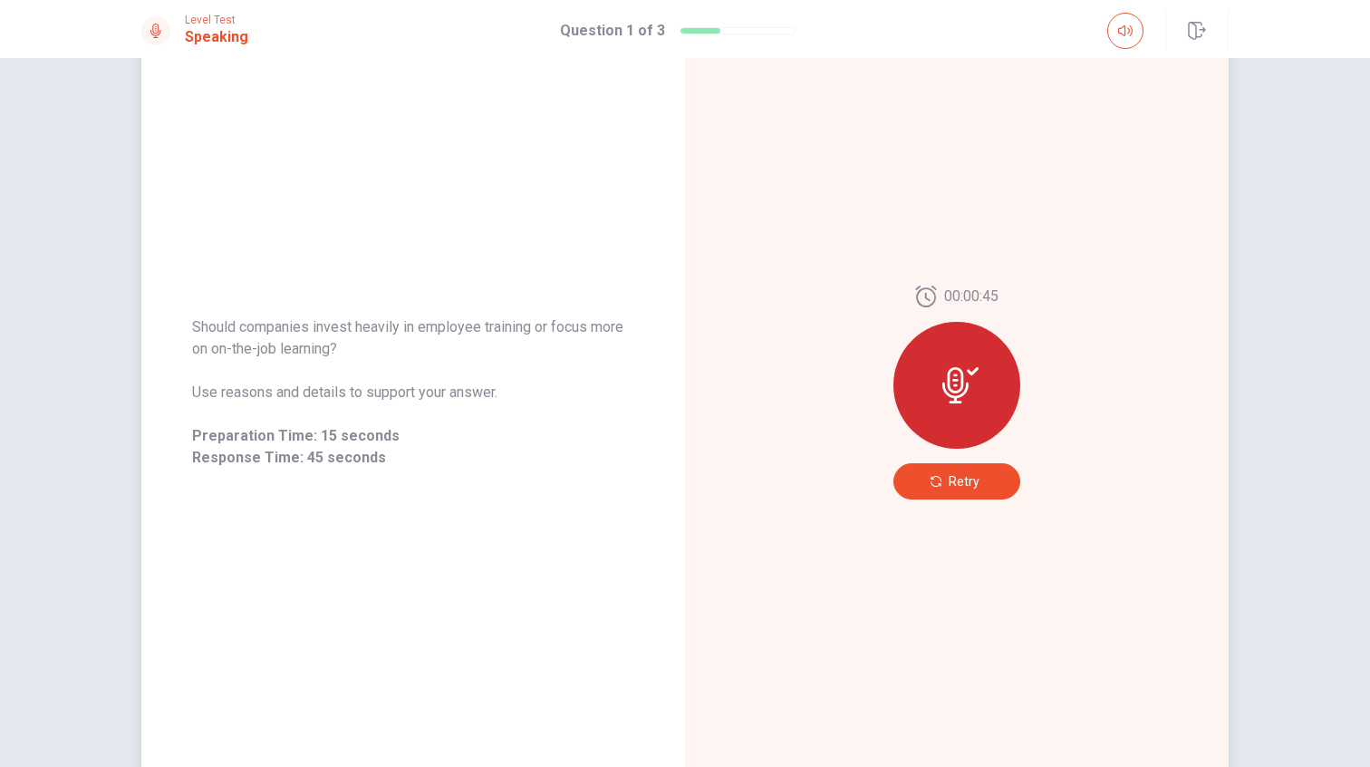
click at [950, 482] on span "Retry" at bounding box center [964, 481] width 31 height 14
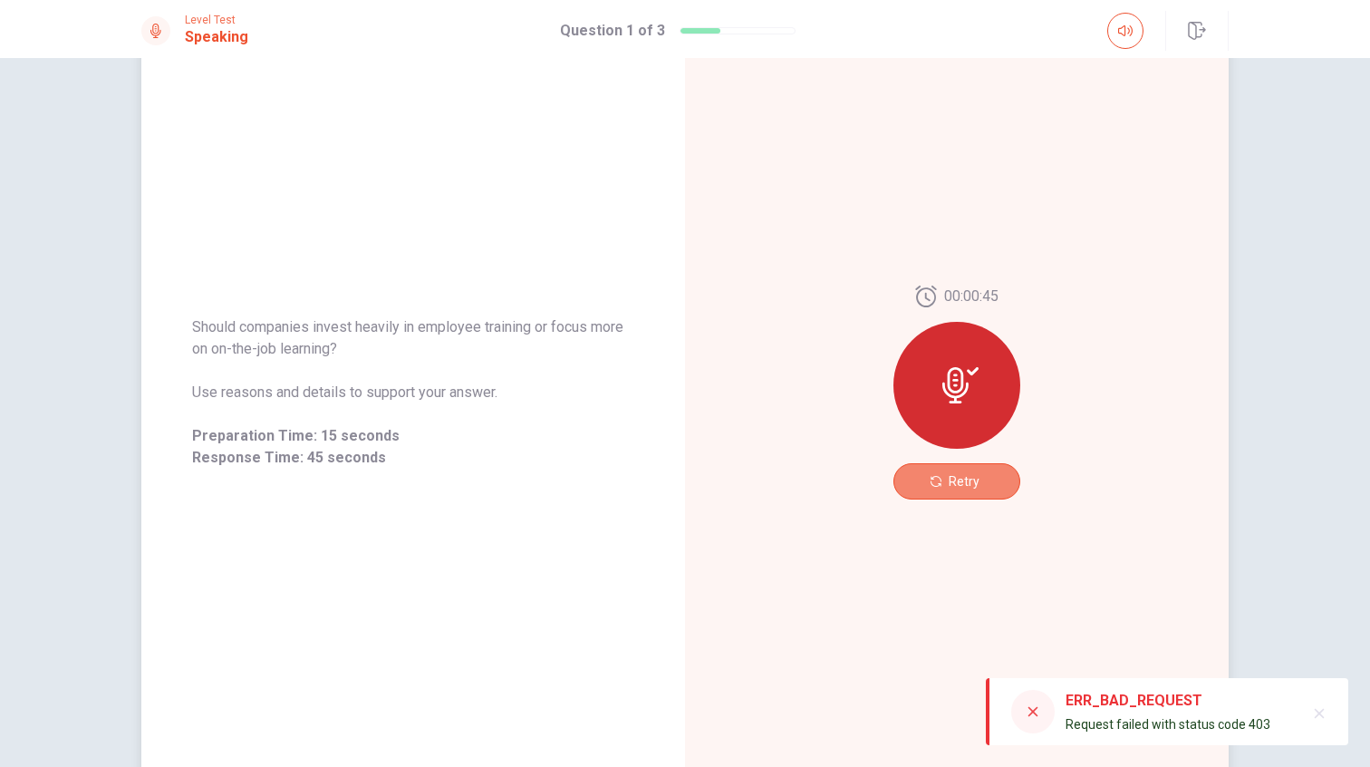
click at [961, 483] on span "Retry" at bounding box center [964, 481] width 31 height 14
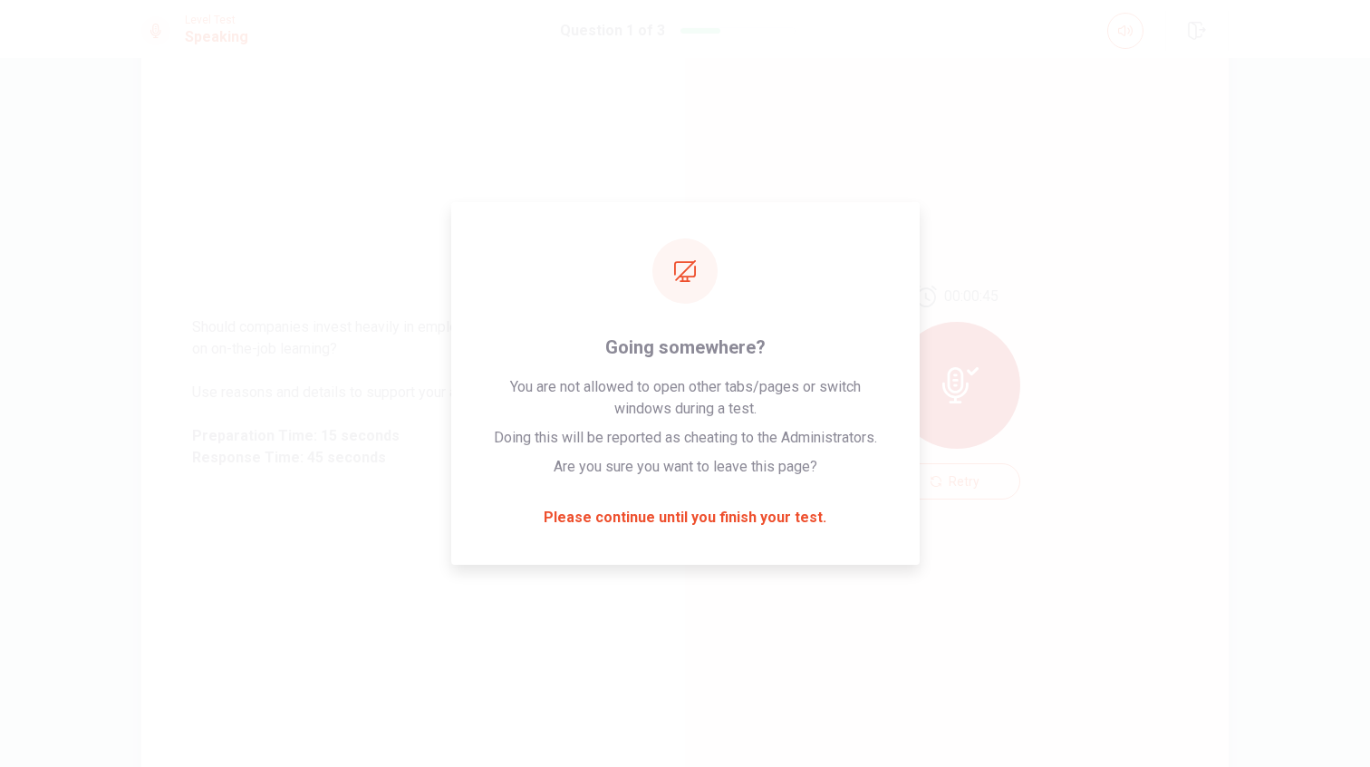
click at [1008, 314] on div "00:00:45" at bounding box center [956, 374] width 127 height 178
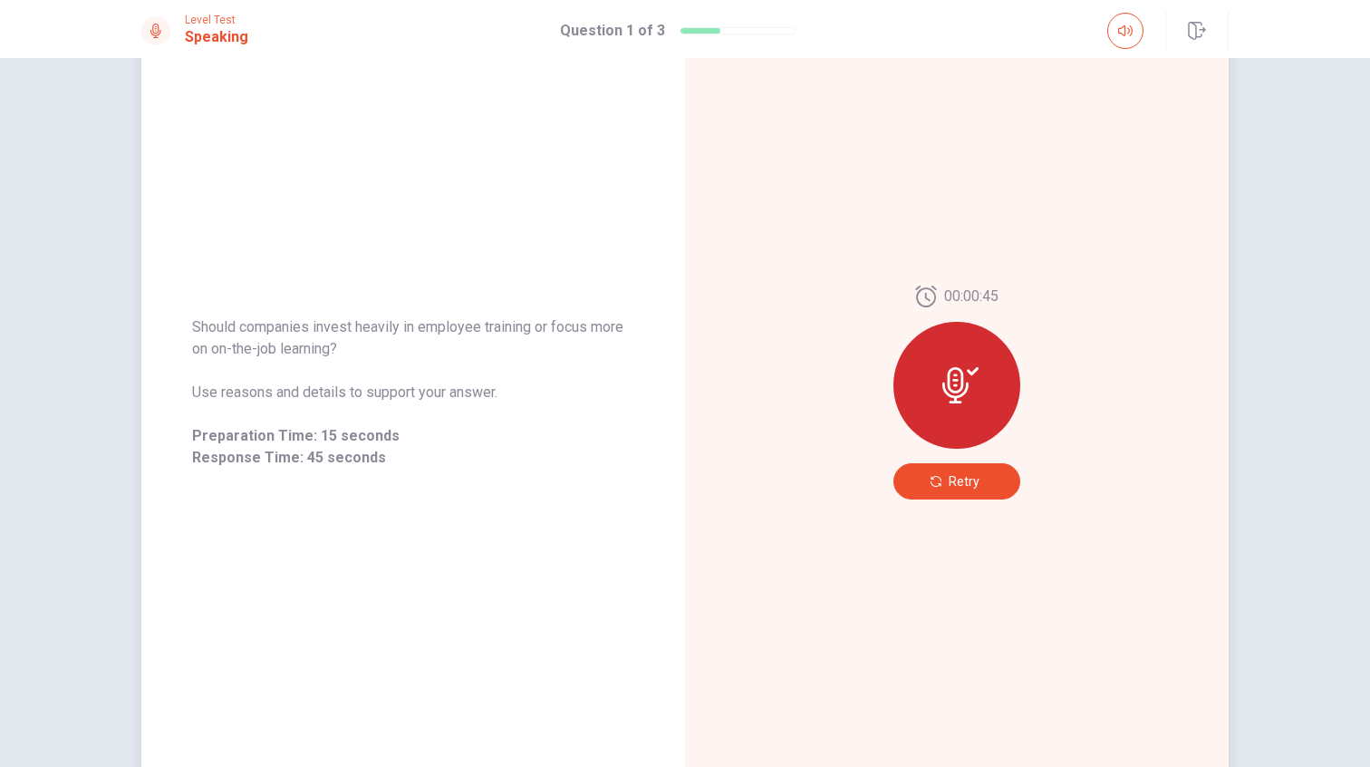
click at [952, 486] on span "Retry" at bounding box center [964, 481] width 31 height 14
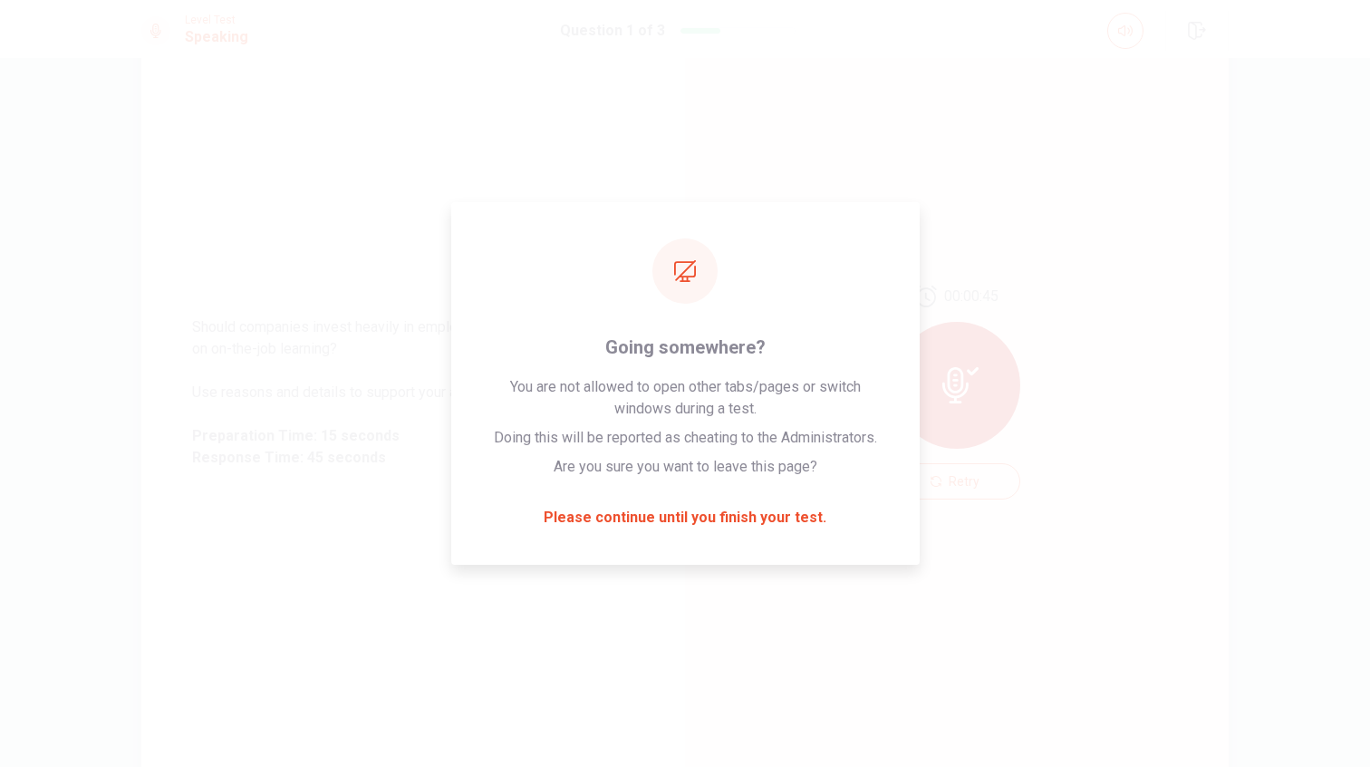
click at [999, 219] on div "00:00:45 Retry" at bounding box center [957, 392] width 544 height 790
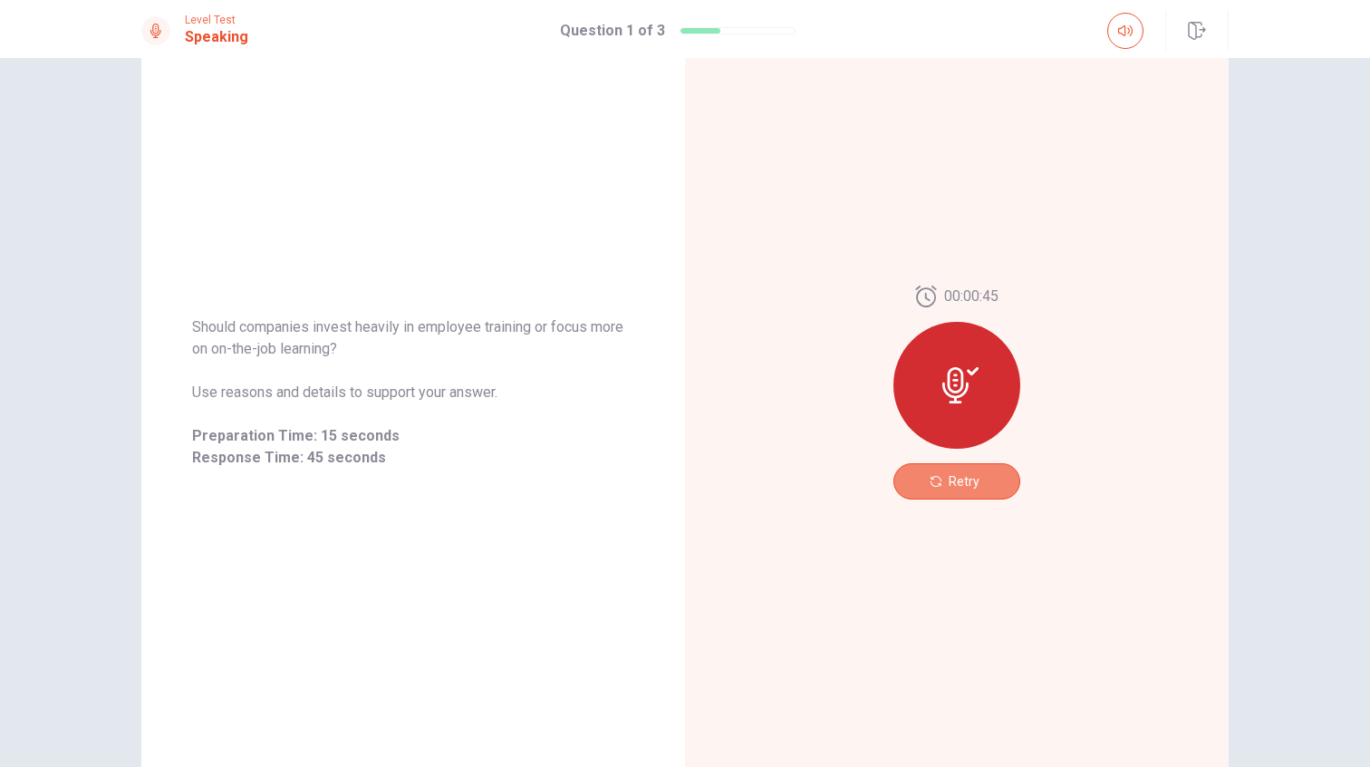
click at [951, 478] on span "Retry" at bounding box center [964, 481] width 31 height 14
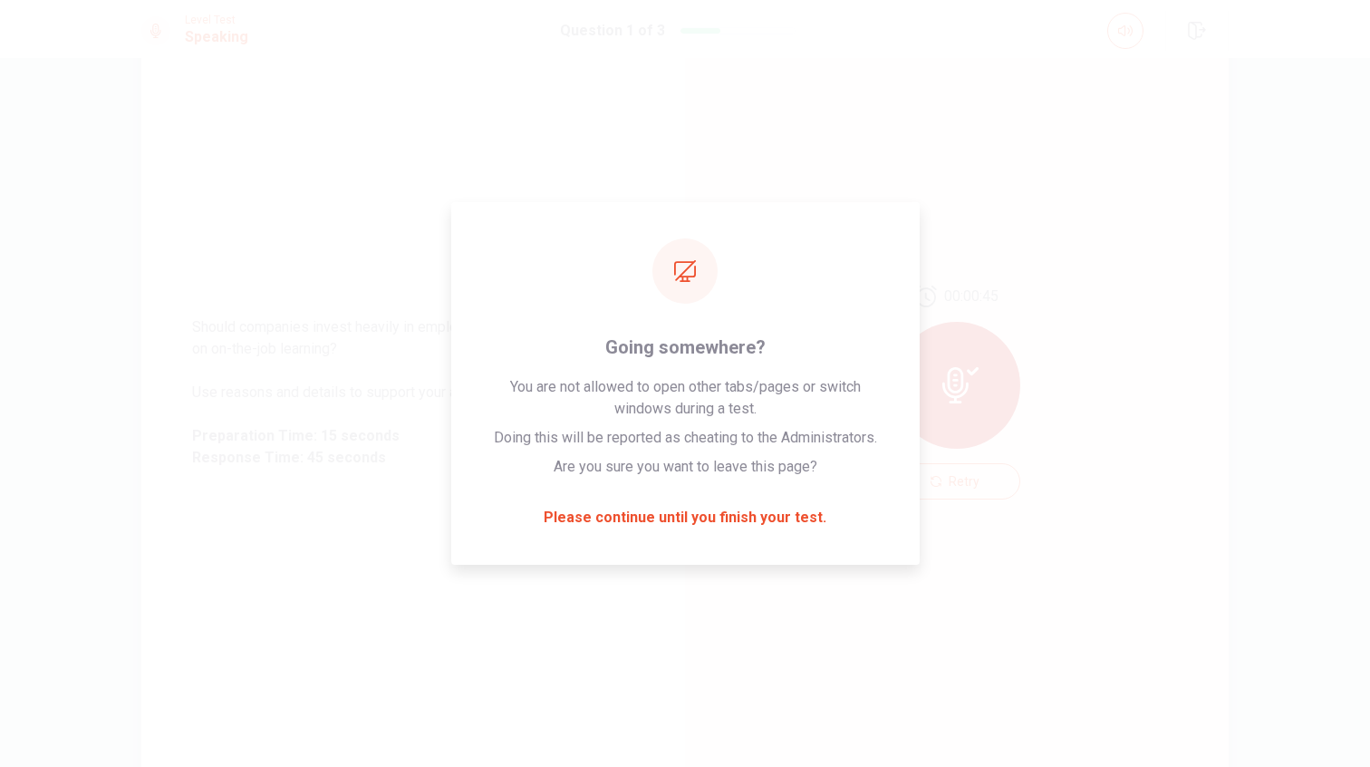
click at [1120, 210] on div "00:00:45 Retry" at bounding box center [957, 392] width 544 height 790
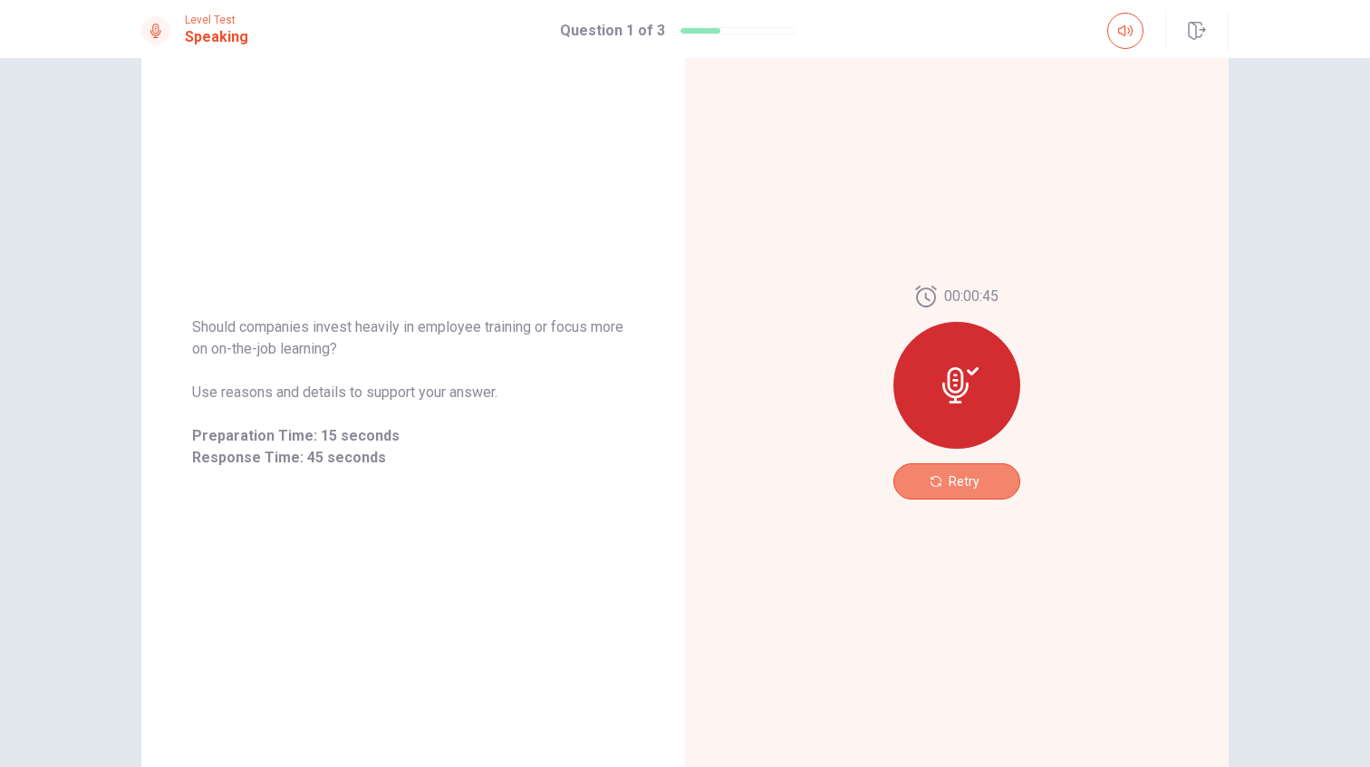
click at [957, 469] on button "Retry" at bounding box center [956, 481] width 127 height 36
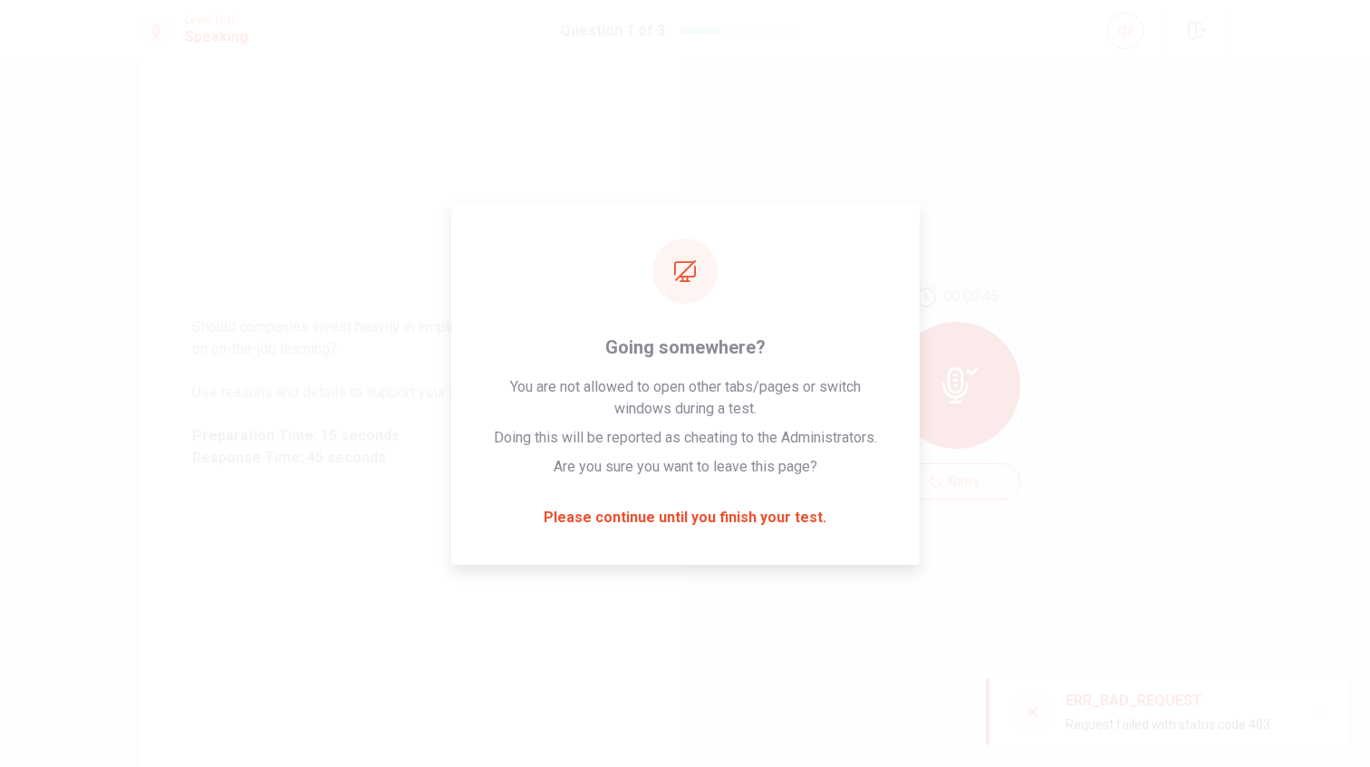
drag, startPoint x: 1066, startPoint y: 700, endPoint x: 1219, endPoint y: 738, distance: 156.9
click at [1219, 738] on div "ERR_BAD_REQUEST Request failed with status code 403" at bounding box center [1168, 711] width 205 height 54
click at [1044, 722] on div "00:00:45 Retry" at bounding box center [957, 392] width 544 height 790
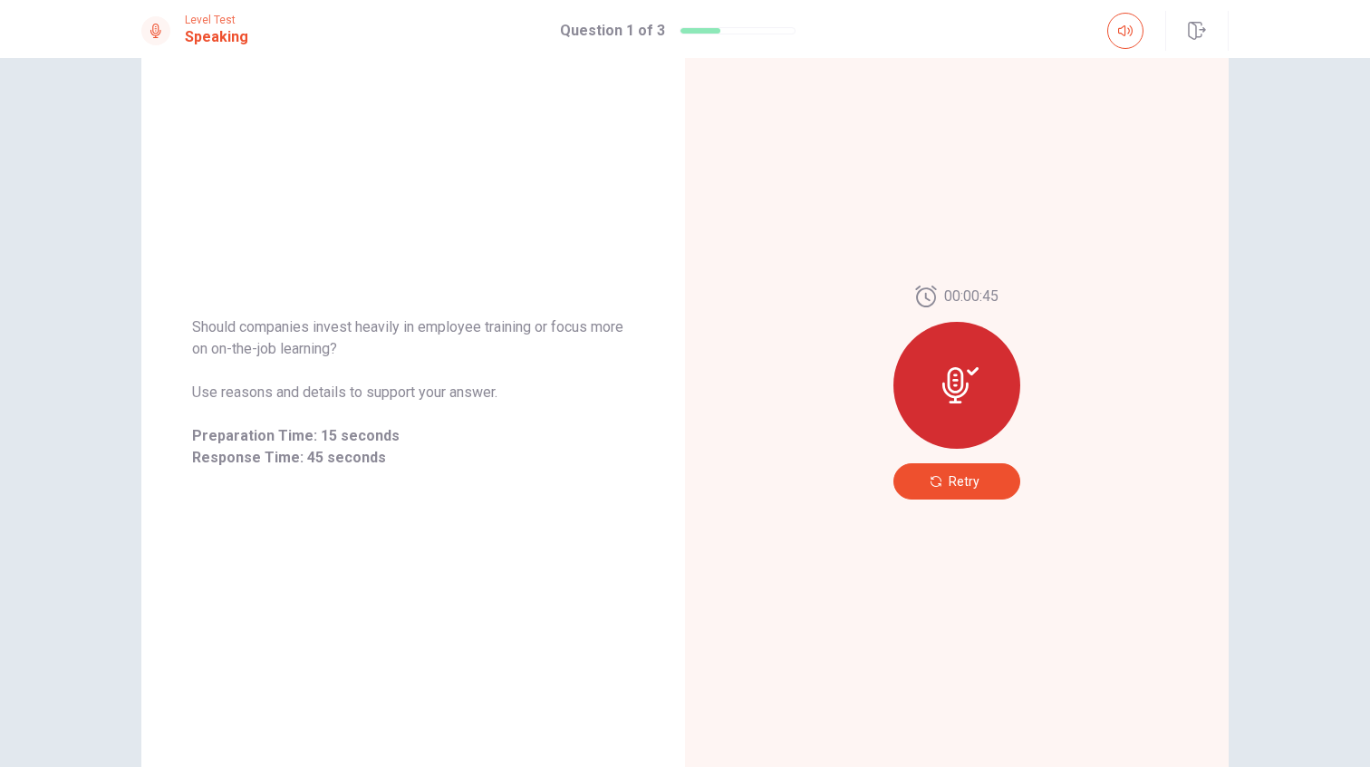
click at [972, 490] on button "Retry" at bounding box center [956, 481] width 127 height 36
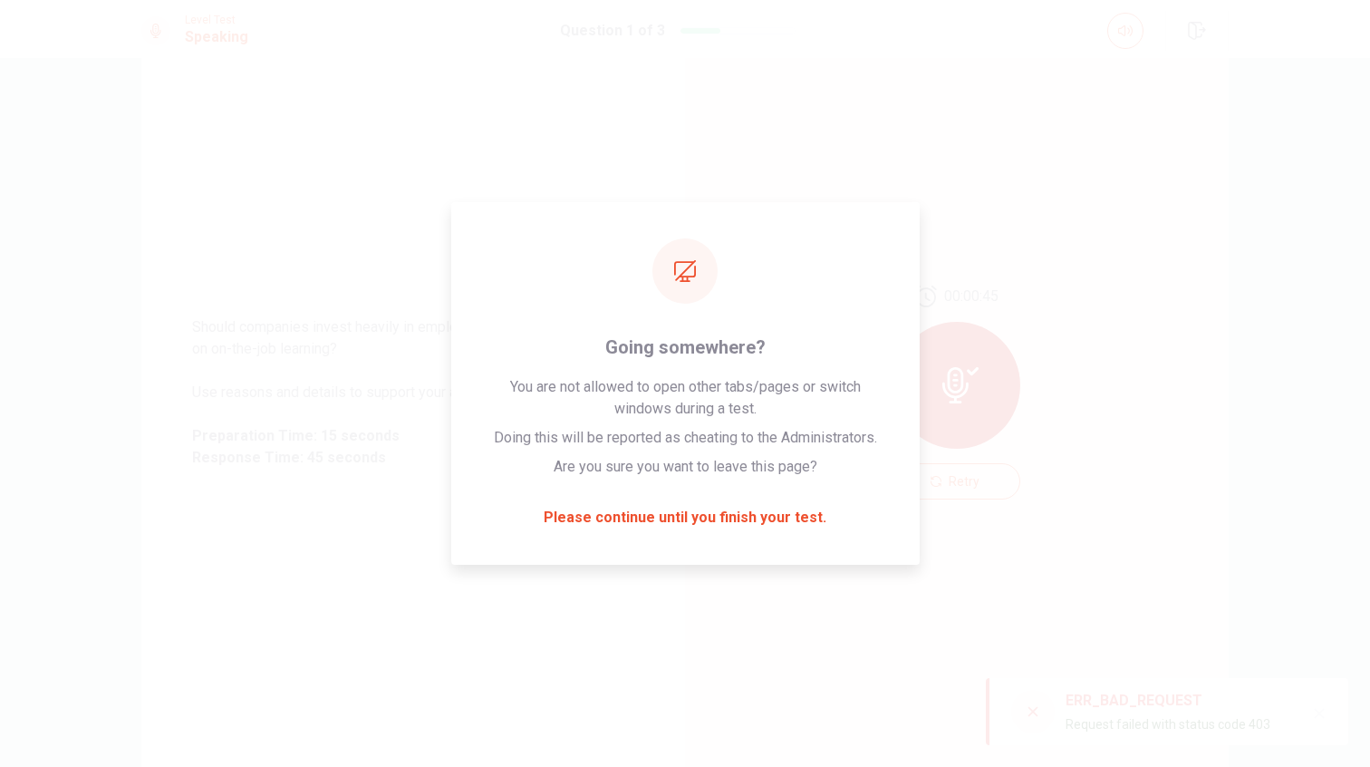
drag, startPoint x: 1072, startPoint y: 703, endPoint x: 1211, endPoint y: 703, distance: 138.6
click at [1211, 703] on div "ERR_BAD_REQUEST" at bounding box center [1168, 701] width 205 height 22
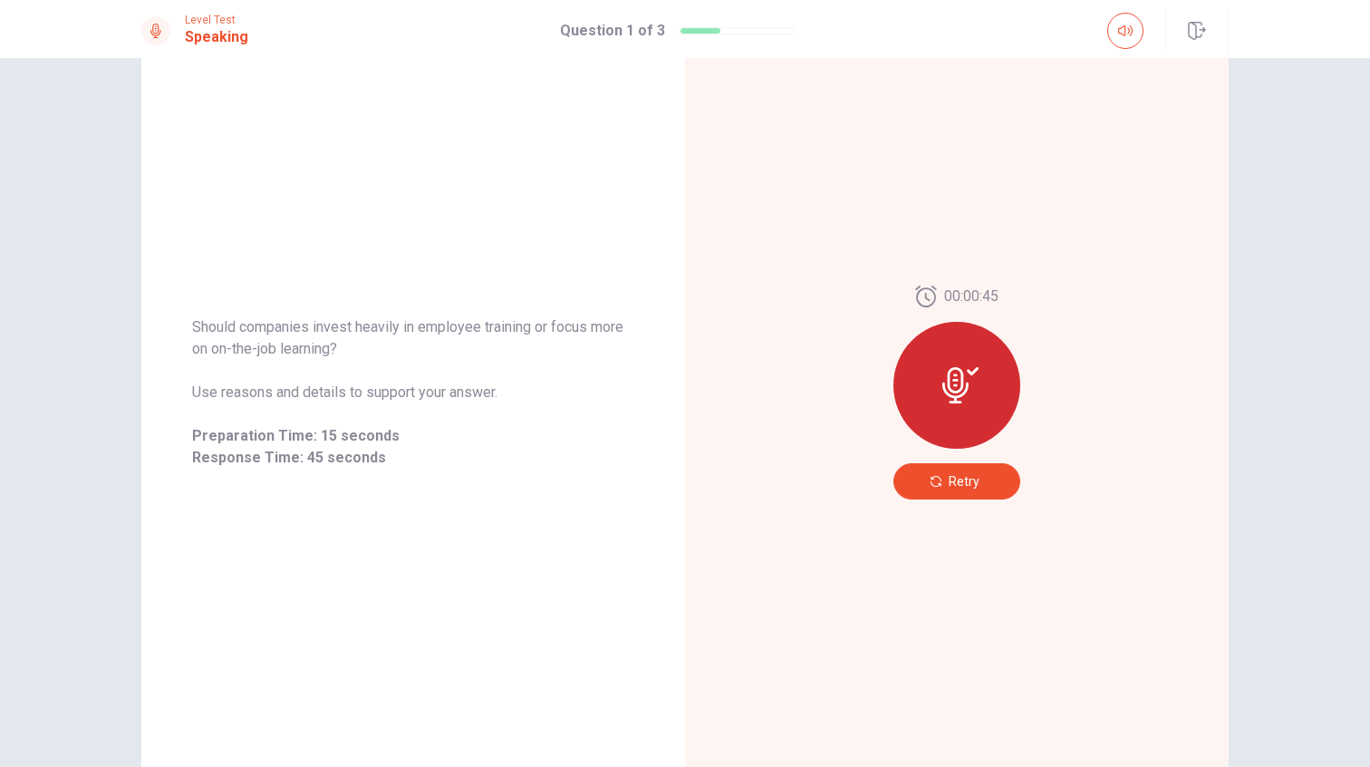
click at [988, 484] on button "Retry" at bounding box center [956, 481] width 127 height 36
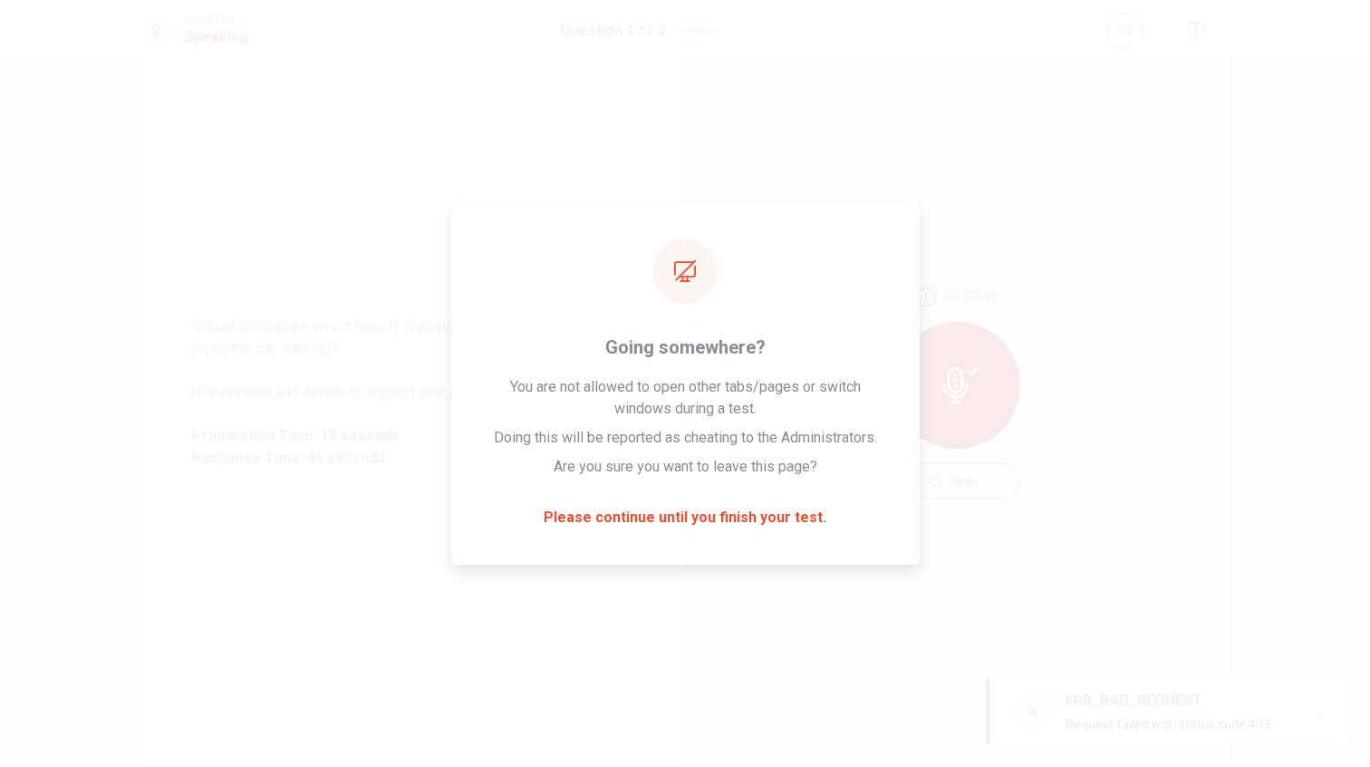
drag, startPoint x: 1180, startPoint y: 725, endPoint x: 1276, endPoint y: 725, distance: 96.0
click at [1276, 725] on div "ERR_BAD_REQUEST Request failed with status code 403" at bounding box center [1167, 711] width 362 height 67
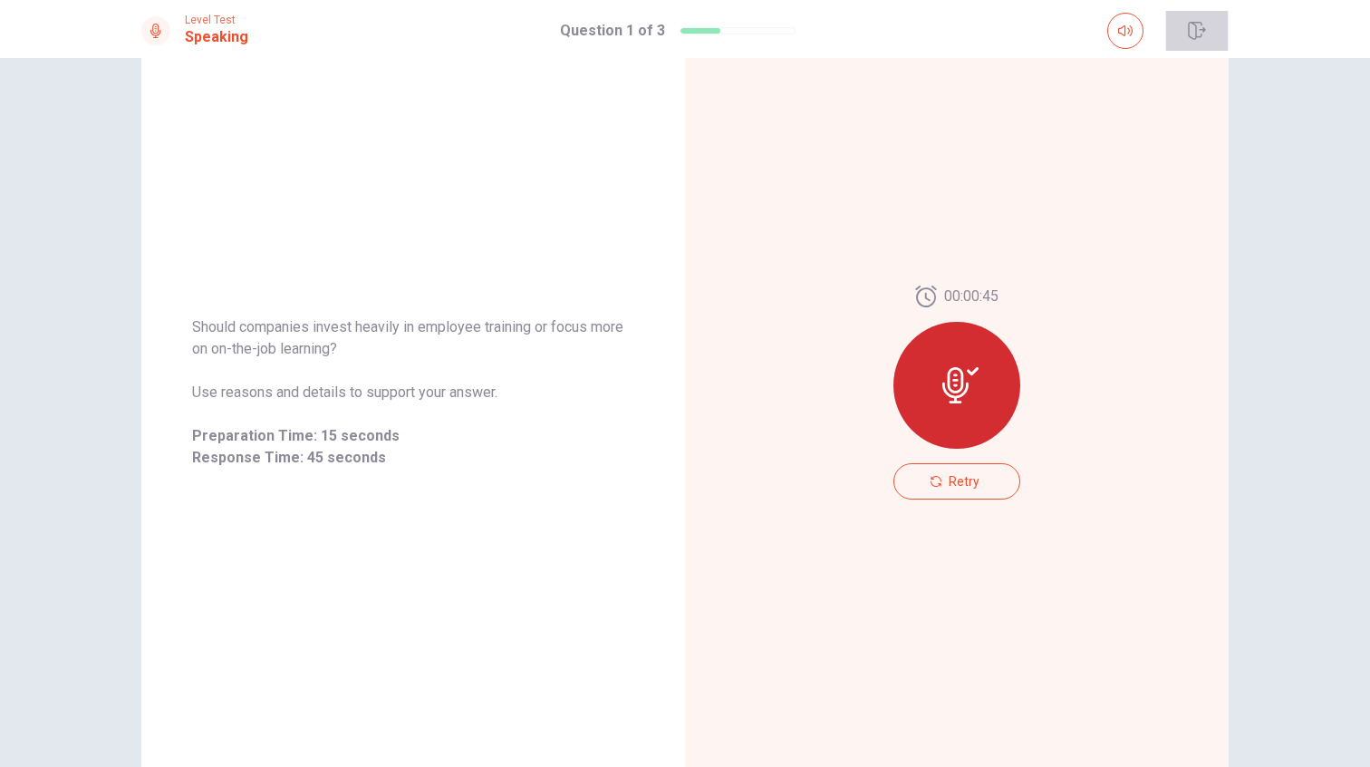
click at [1201, 28] on icon "button" at bounding box center [1197, 31] width 18 height 18
